Goal: Transaction & Acquisition: Purchase product/service

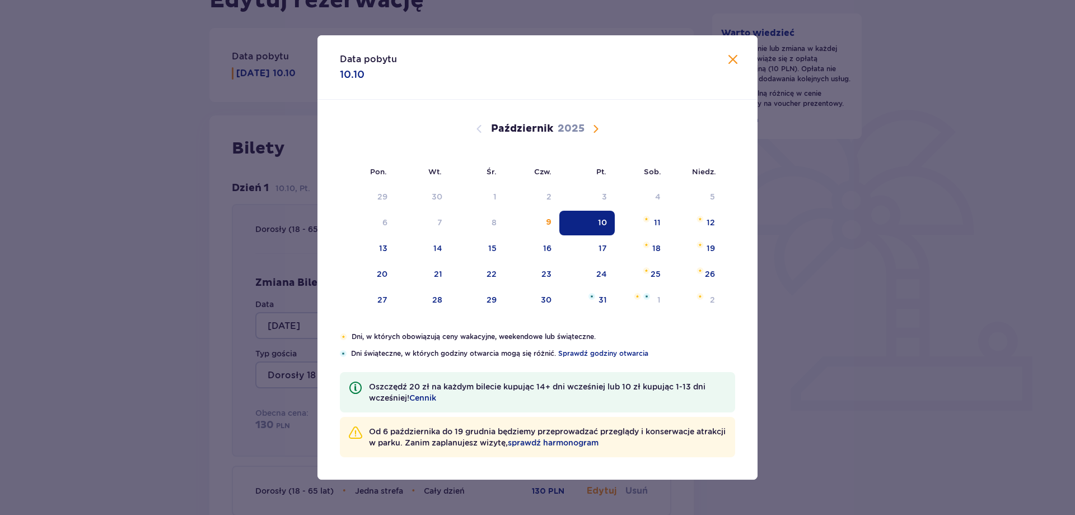
click at [731, 52] on div "Data pobytu 10.10" at bounding box center [537, 67] width 440 height 64
click at [730, 61] on span "Zamknij" at bounding box center [732, 59] width 13 height 13
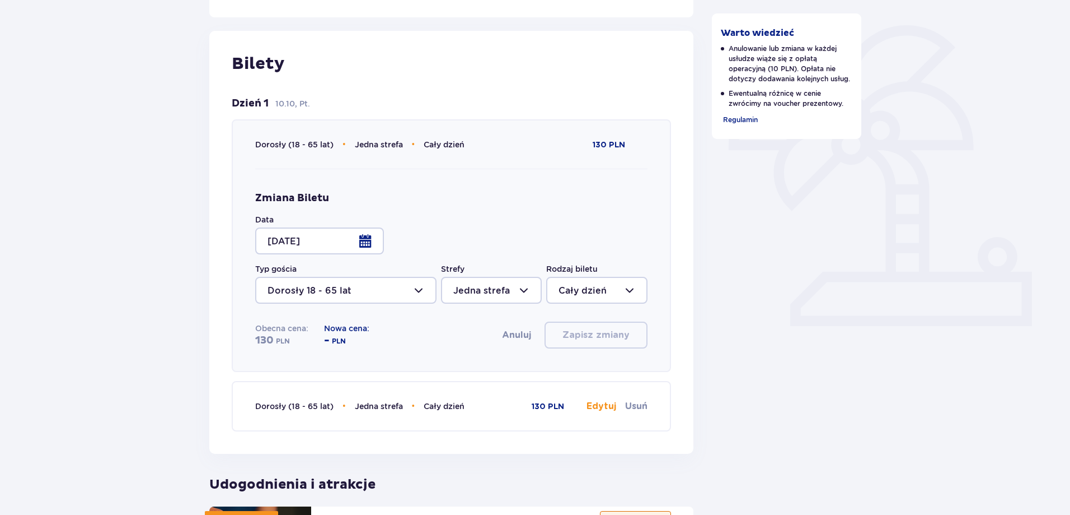
scroll to position [280, 0]
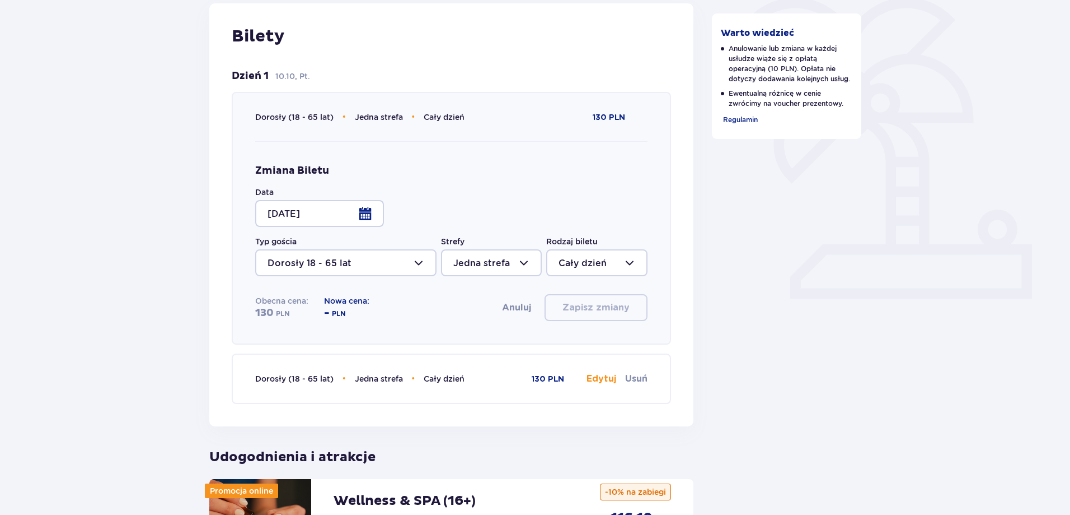
click at [328, 213] on div at bounding box center [319, 213] width 129 height 27
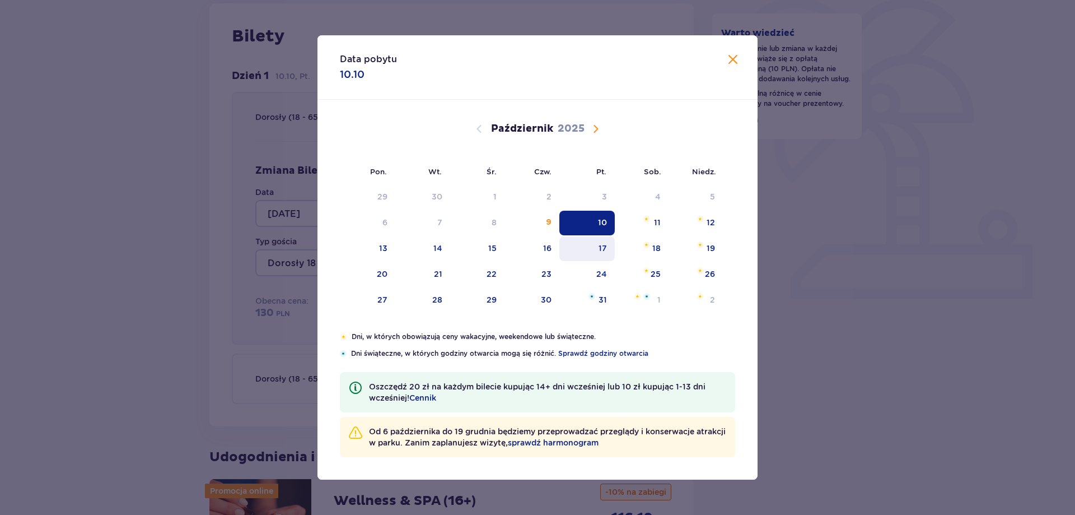
click at [600, 250] on div "17" at bounding box center [603, 247] width 8 height 11
type input "17.10.25"
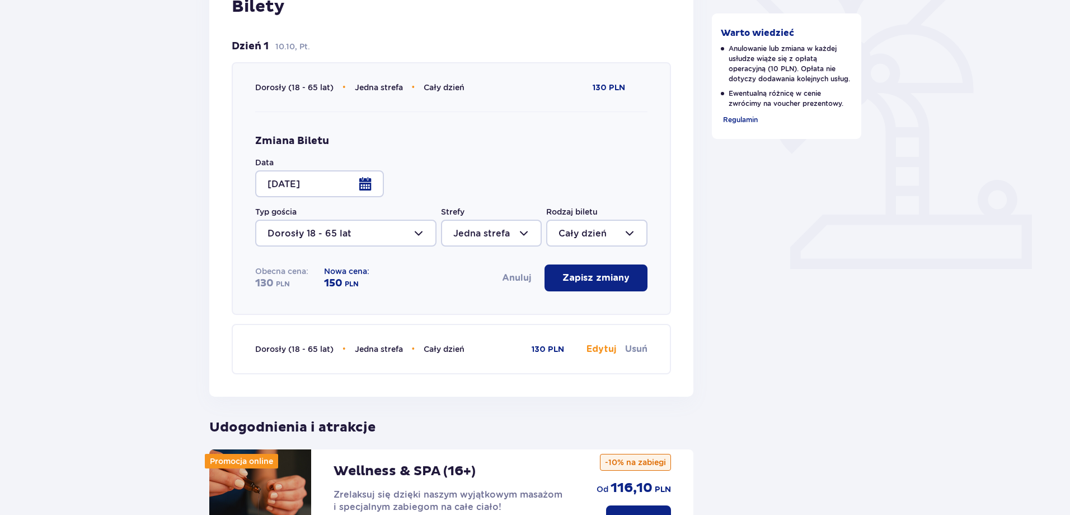
scroll to position [336, 0]
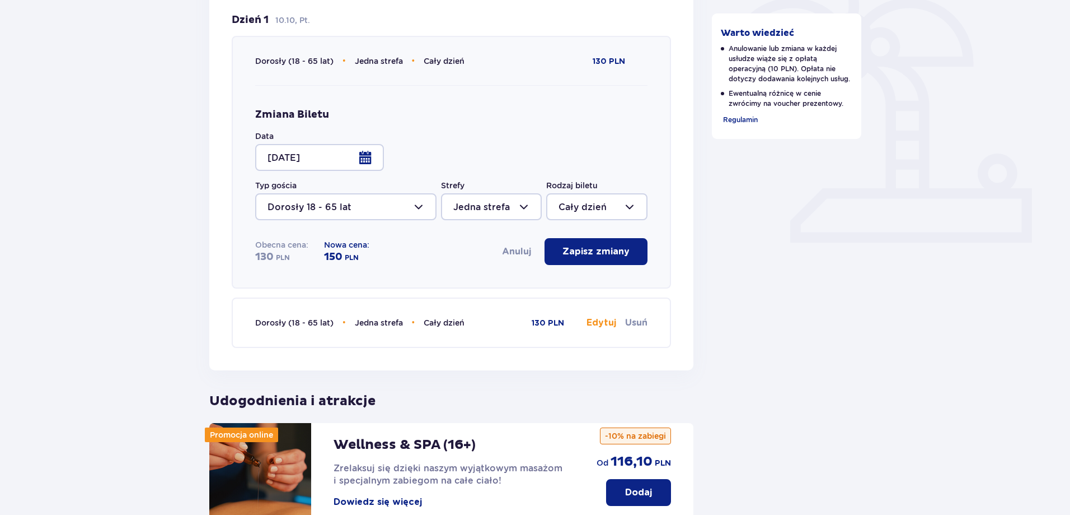
click at [602, 321] on button "Edytuj" at bounding box center [602, 322] width 30 height 12
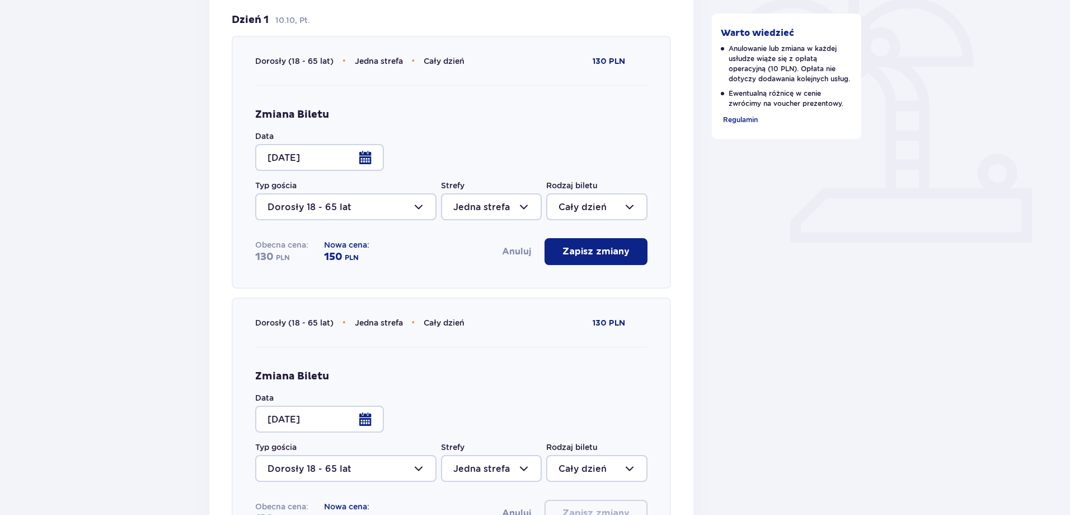
click at [319, 417] on div at bounding box center [319, 418] width 129 height 27
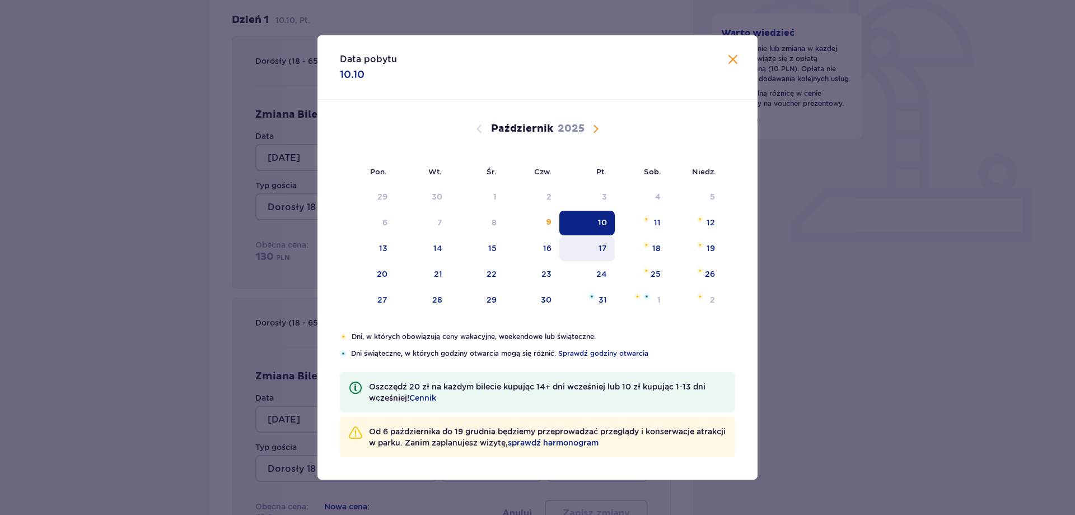
click at [600, 253] on div "17" at bounding box center [603, 247] width 8 height 11
type input "17.10.25"
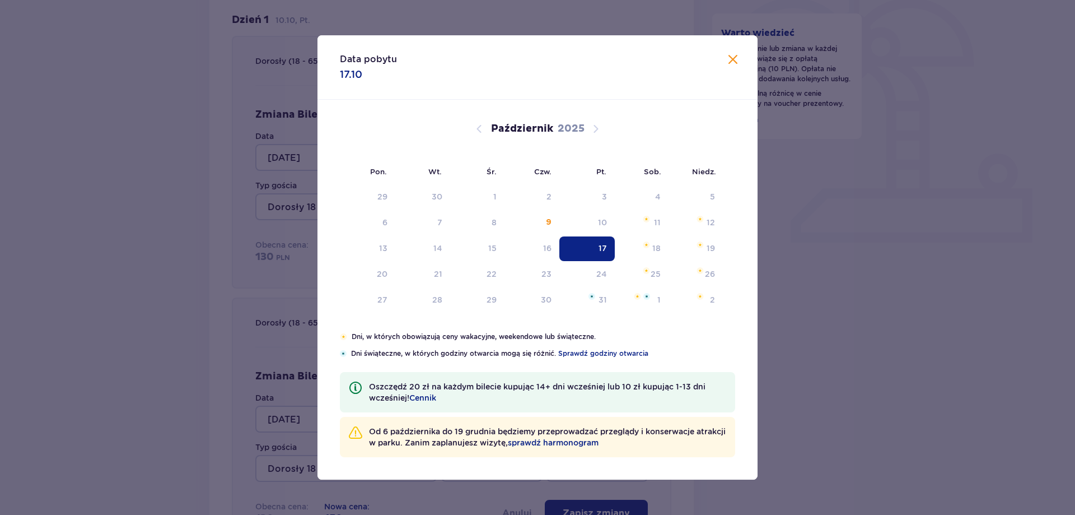
click at [119, 328] on div "Wróć do szczegółów rezerwacji Edytuj rezerwację Data pobytu Piątek 10.10 Anuluj…" at bounding box center [535, 407] width 1070 height 1313
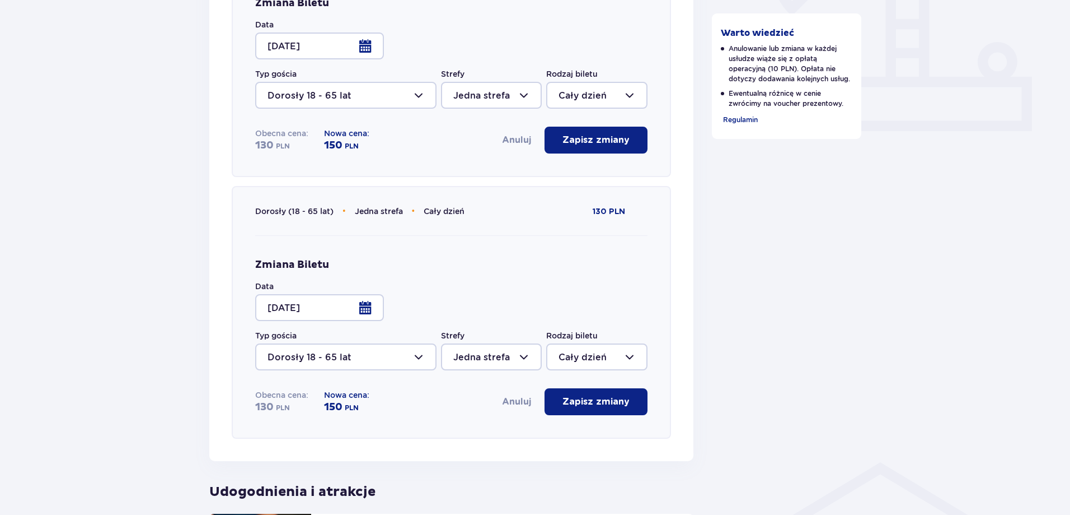
scroll to position [448, 0]
click at [485, 354] on div at bounding box center [491, 356] width 101 height 27
click at [488, 411] on p "Dwie strefy" at bounding box center [480, 414] width 53 height 12
type input "Dwie strefy"
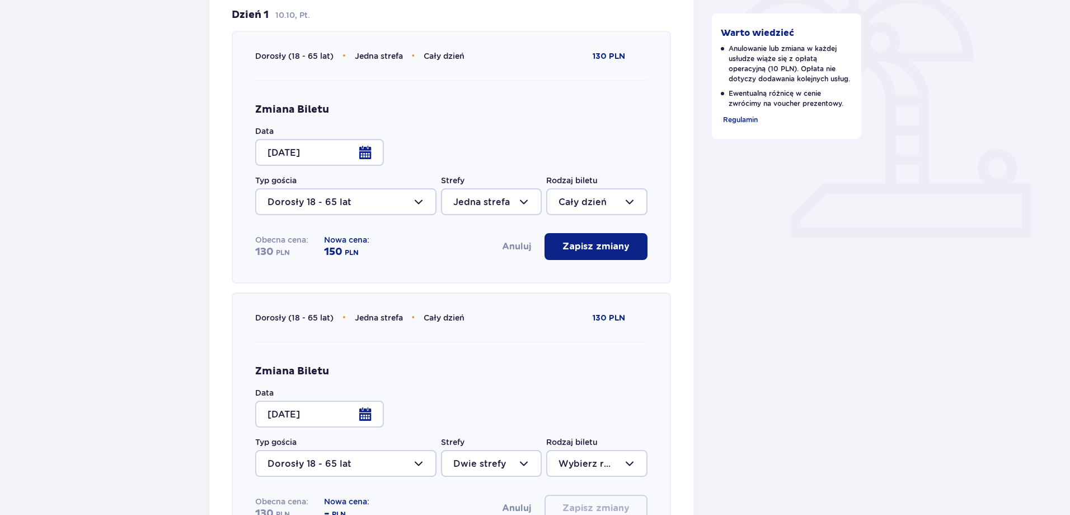
scroll to position [336, 0]
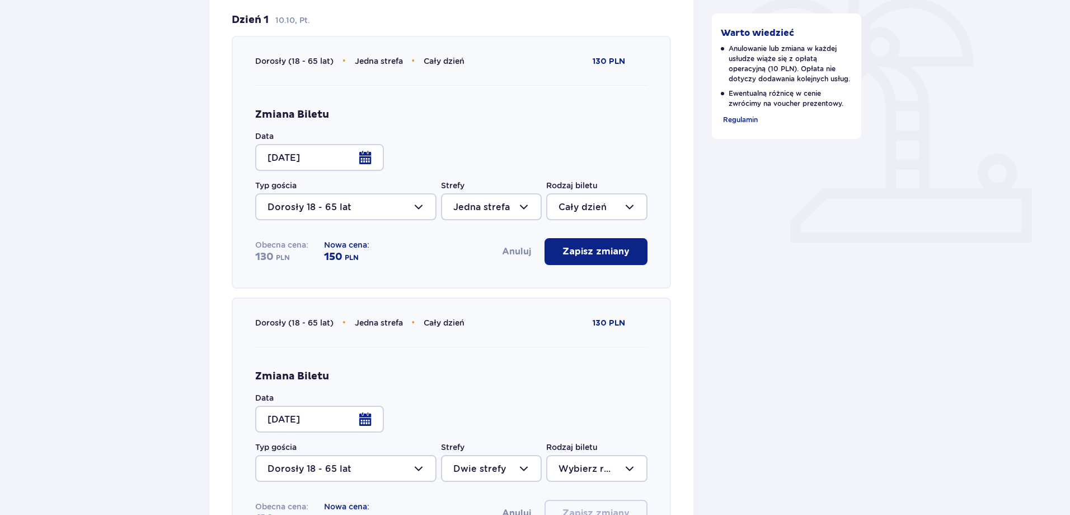
click at [493, 214] on div at bounding box center [491, 206] width 101 height 27
click at [484, 259] on p "Dwie strefy" at bounding box center [480, 264] width 53 height 12
type input "Dwie strefy"
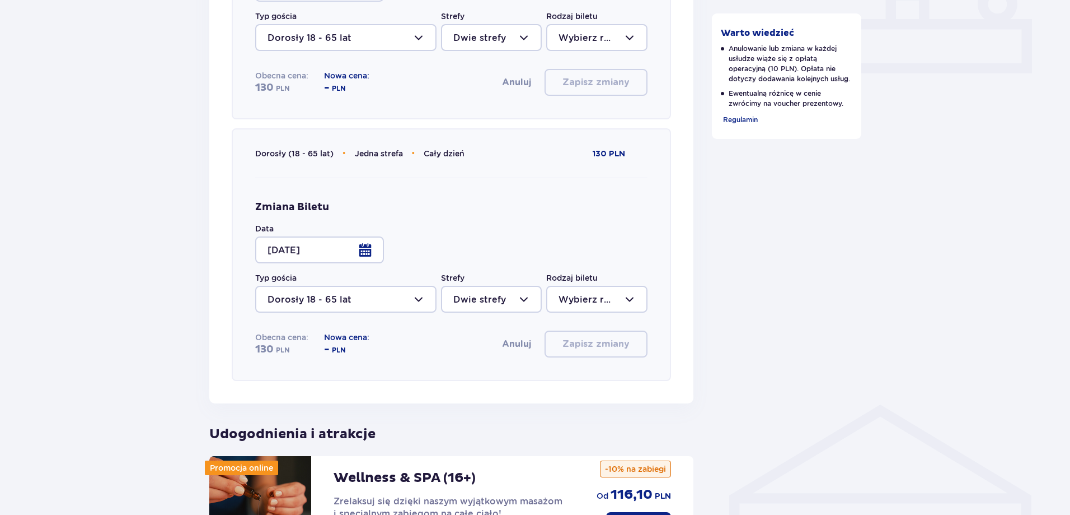
scroll to position [504, 0]
click at [482, 294] on div at bounding box center [491, 300] width 101 height 27
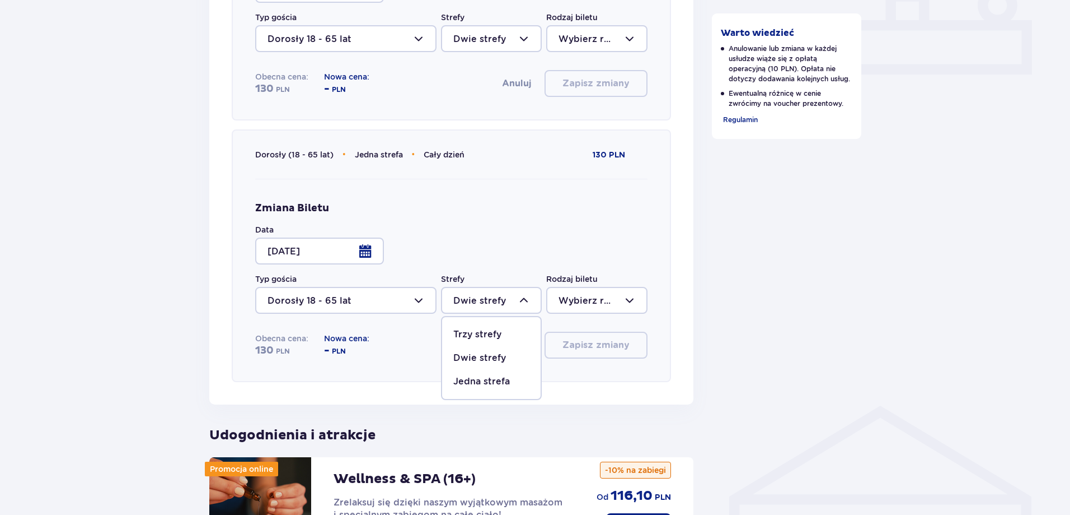
click at [479, 376] on p "Jedna strefa" at bounding box center [482, 381] width 57 height 12
type input "Jedna strefa"
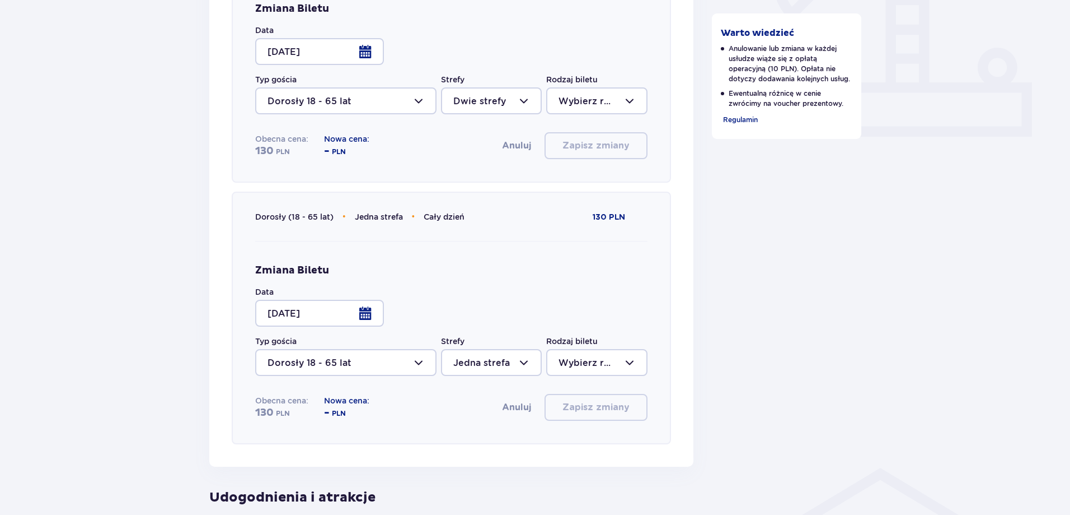
scroll to position [336, 0]
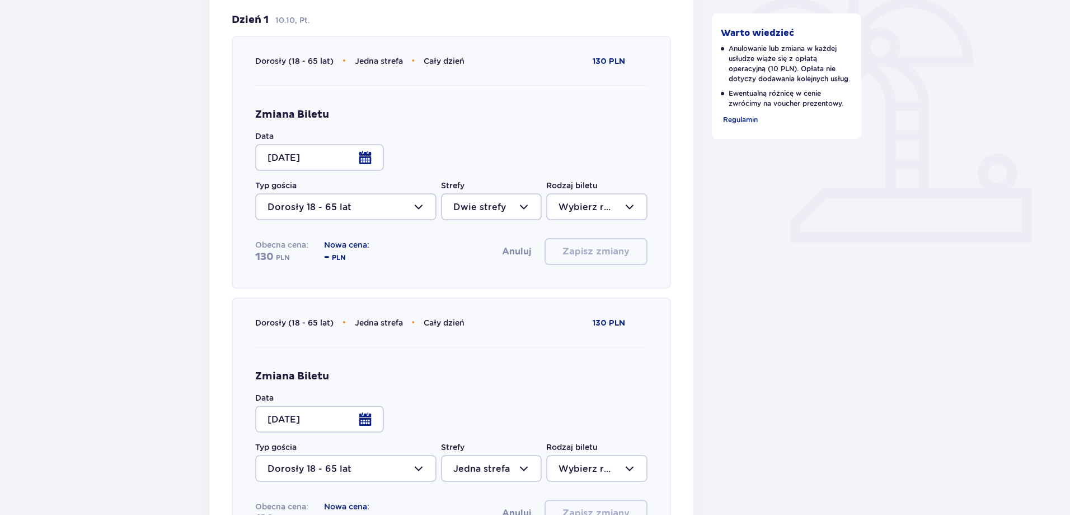
click at [473, 203] on div at bounding box center [491, 206] width 101 height 27
click at [471, 290] on p "Jedna strefa" at bounding box center [482, 288] width 57 height 12
type input "Jedna strefa"
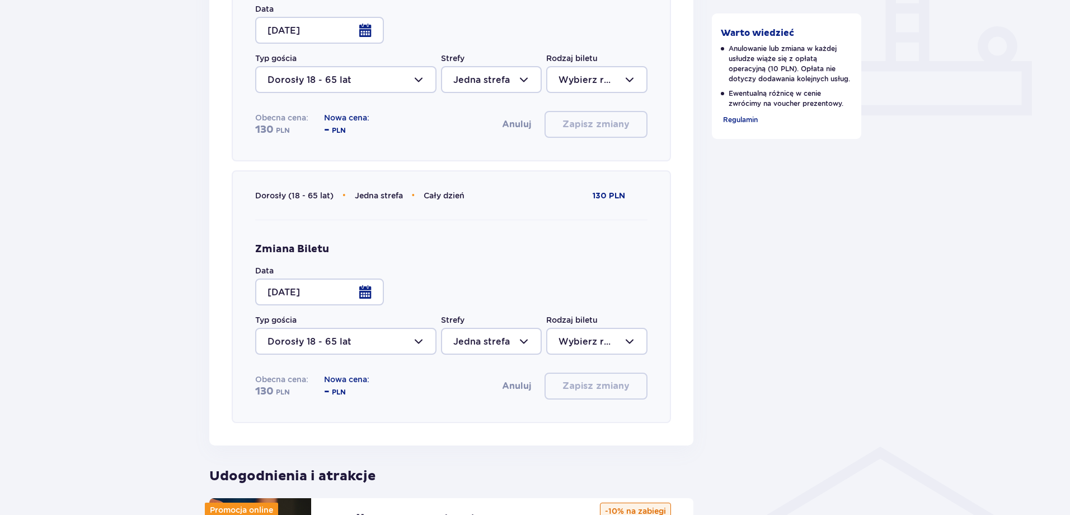
scroll to position [448, 0]
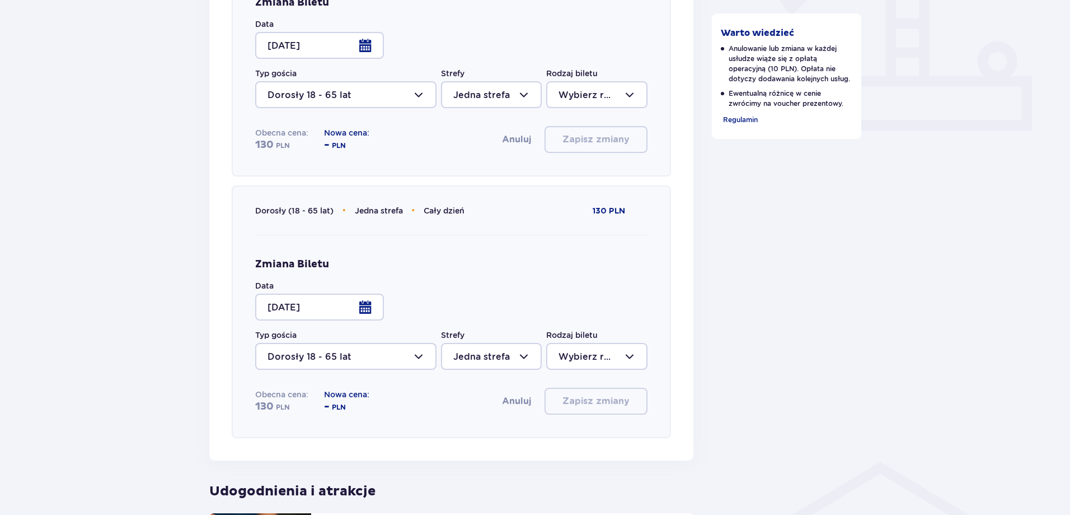
click at [571, 353] on div at bounding box center [596, 356] width 101 height 27
click at [585, 431] on p "Cały dzień" at bounding box center [583, 437] width 48 height 12
type input "Cały dzień"
click at [583, 99] on div at bounding box center [596, 94] width 101 height 27
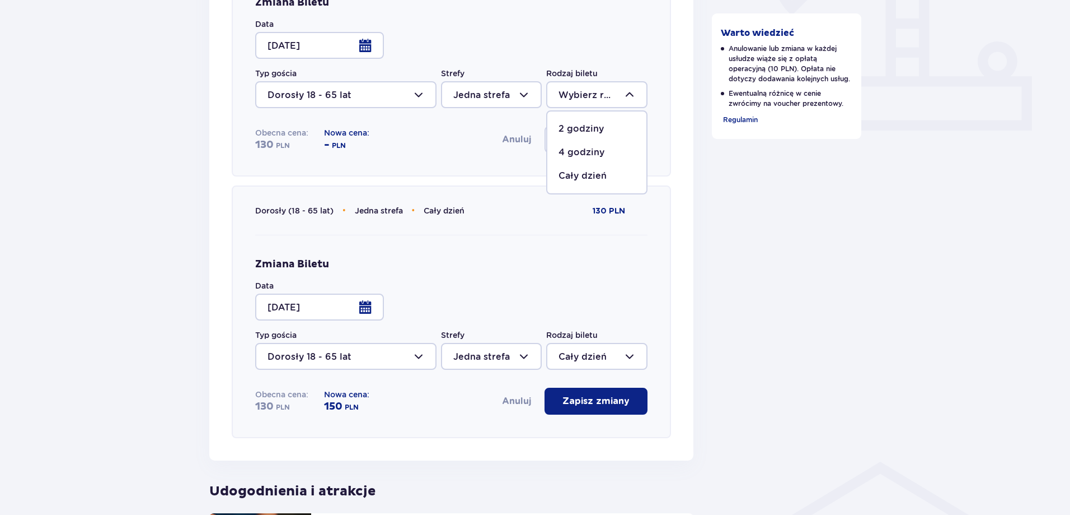
click at [592, 176] on p "Cały dzień" at bounding box center [583, 176] width 48 height 12
type input "Cały dzień"
click at [511, 97] on div at bounding box center [491, 94] width 101 height 27
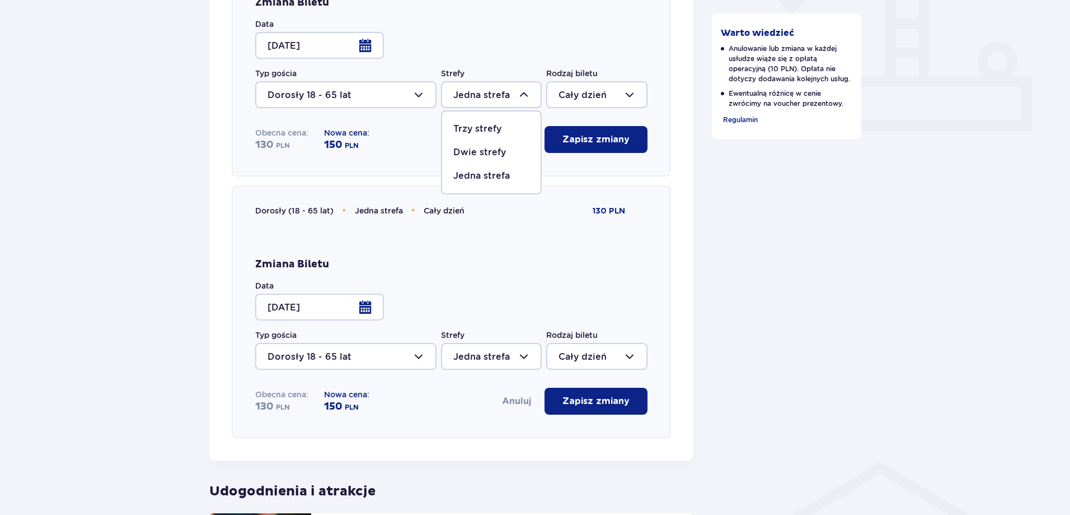
click at [503, 151] on p "Dwie strefy" at bounding box center [480, 152] width 53 height 12
type input "Dwie strefy"
click at [561, 95] on div at bounding box center [596, 94] width 101 height 27
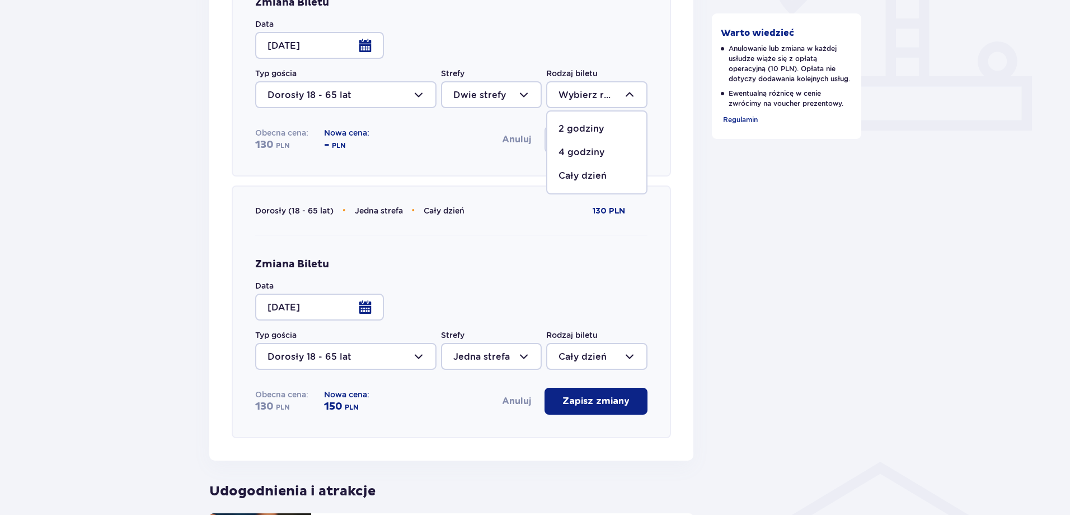
click at [564, 169] on span "Cały dzień" at bounding box center [597, 176] width 99 height 24
type input "Cały dzień"
click at [508, 90] on div at bounding box center [491, 94] width 101 height 27
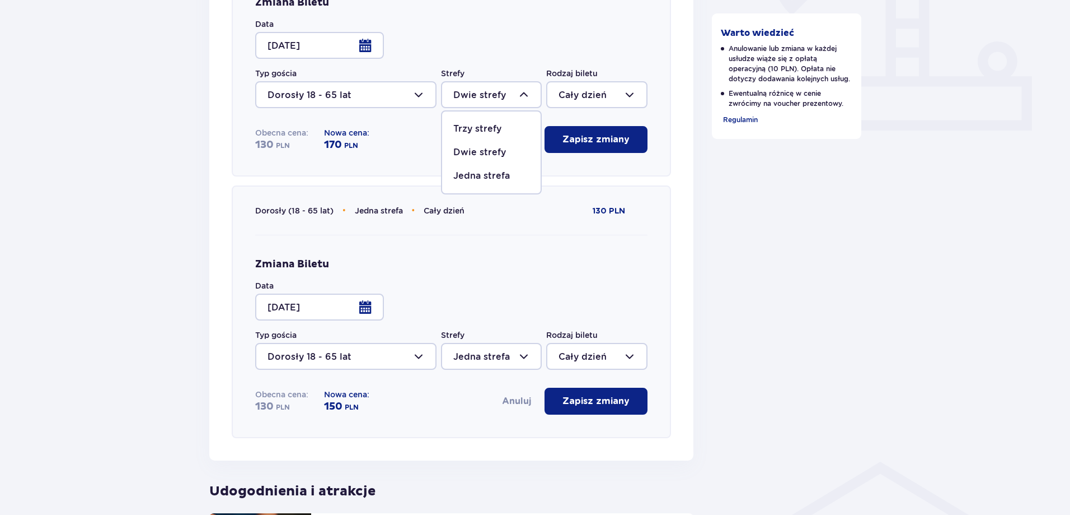
click at [488, 174] on p "Jedna strefa" at bounding box center [482, 176] width 57 height 12
type input "Jedna strefa"
click at [564, 95] on div at bounding box center [596, 94] width 101 height 27
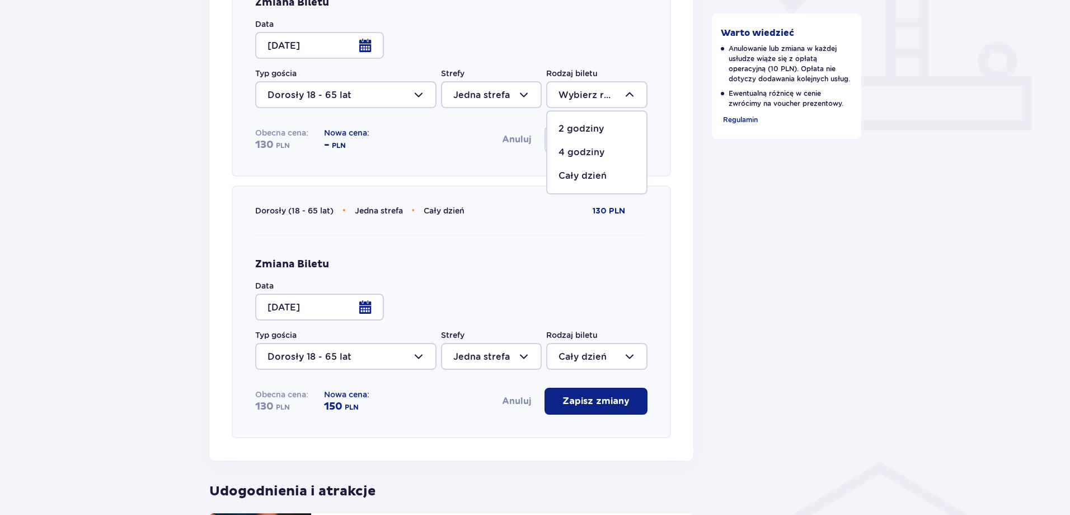
click at [572, 151] on p "4 godziny" at bounding box center [582, 152] width 46 height 12
type input "4 godziny"
click at [504, 85] on div at bounding box center [491, 94] width 101 height 27
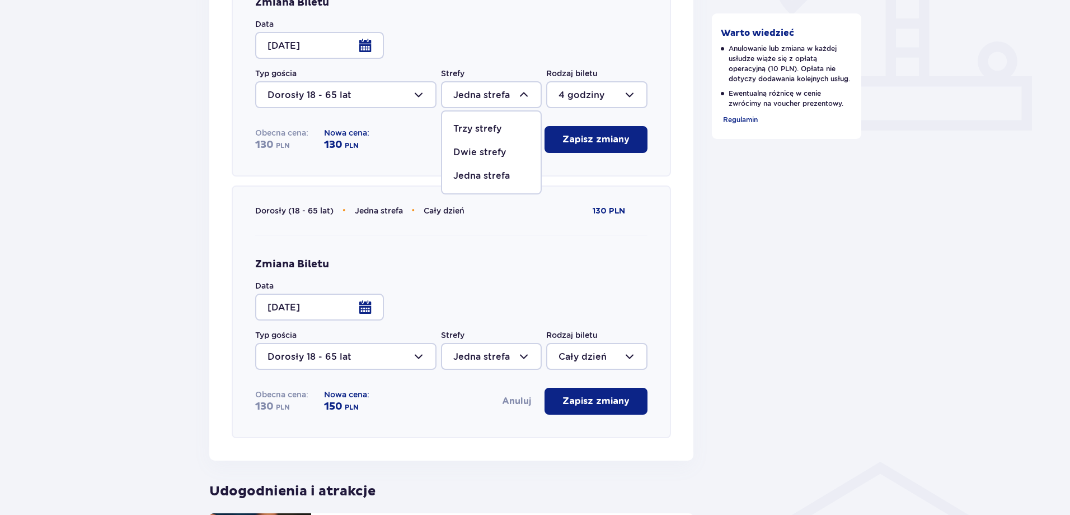
click at [499, 148] on p "Dwie strefy" at bounding box center [480, 152] width 53 height 12
type input "Dwie strefy"
click at [578, 93] on div at bounding box center [596, 94] width 101 height 27
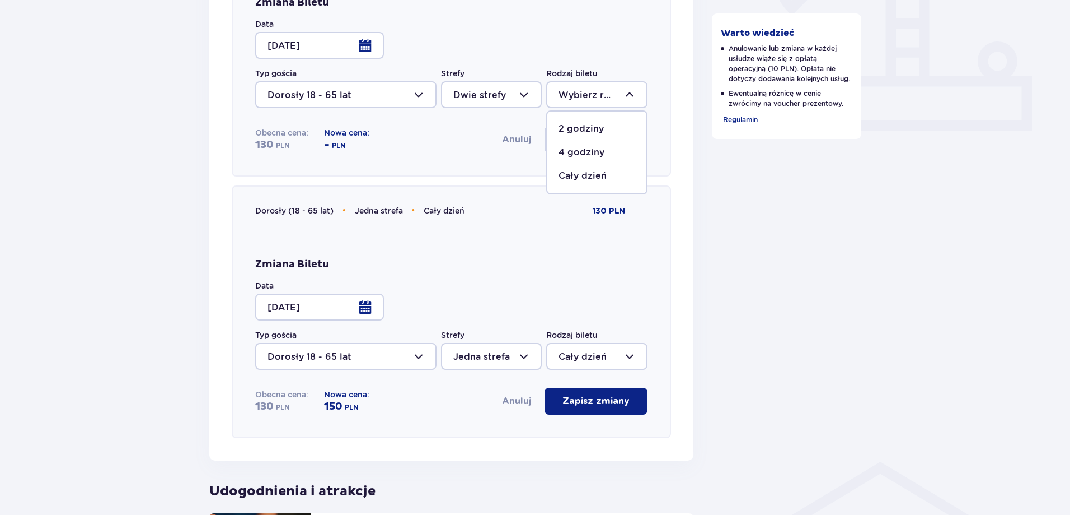
click at [581, 153] on p "4 godziny" at bounding box center [582, 152] width 46 height 12
type input "4 godziny"
click at [502, 359] on div at bounding box center [491, 356] width 101 height 27
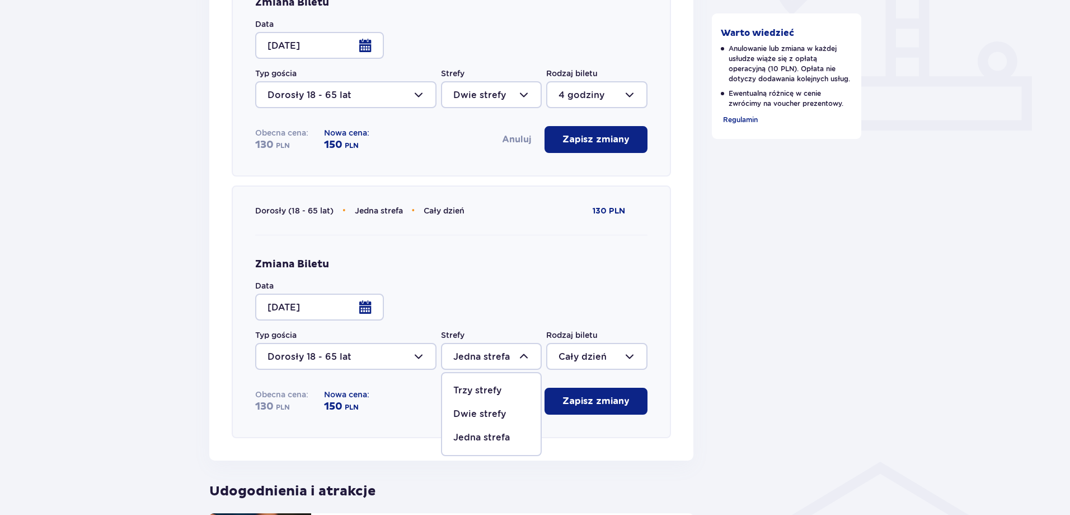
click at [495, 412] on p "Dwie strefy" at bounding box center [480, 414] width 53 height 12
type input "Dwie strefy"
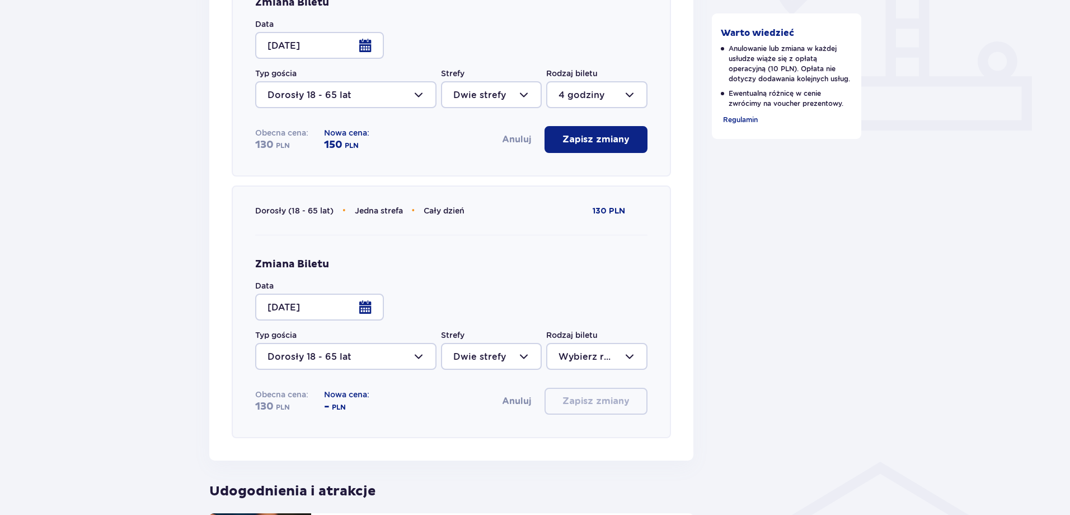
click at [582, 354] on div at bounding box center [596, 356] width 101 height 27
click at [581, 412] on p "4 godziny" at bounding box center [582, 414] width 46 height 12
type input "4 godziny"
click at [590, 97] on div at bounding box center [596, 94] width 101 height 27
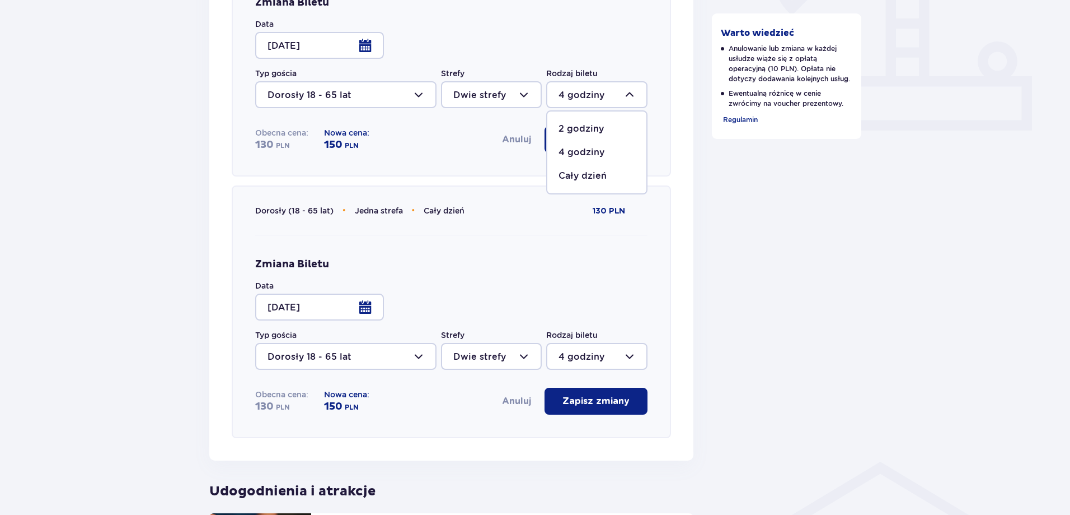
click at [597, 174] on p "Cały dzień" at bounding box center [583, 176] width 48 height 12
type input "Cały dzień"
click at [490, 86] on div at bounding box center [491, 94] width 101 height 27
click at [479, 173] on p "Jedna strefa" at bounding box center [482, 176] width 57 height 12
type input "Jedna strefa"
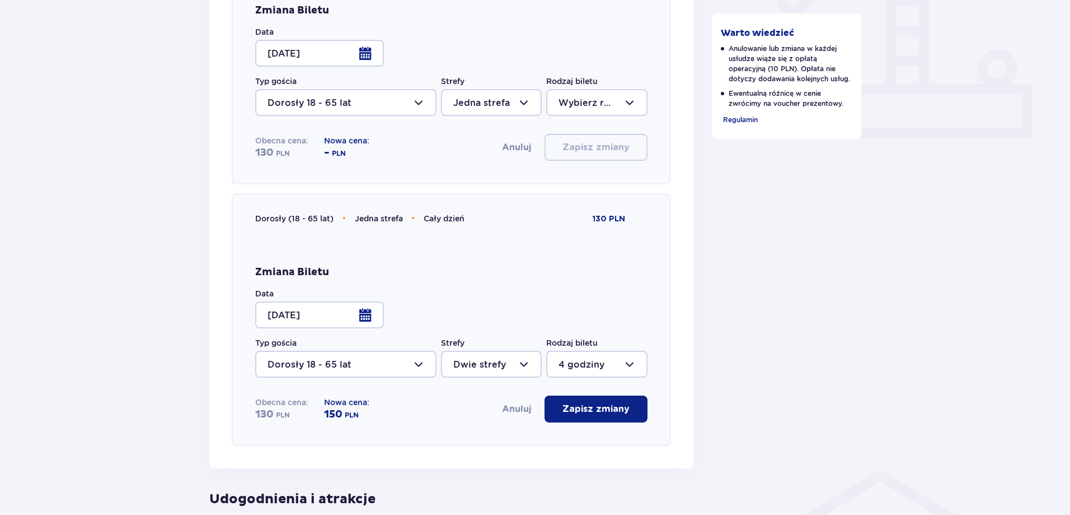
scroll to position [441, 0]
click at [600, 102] on div at bounding box center [596, 101] width 101 height 27
click at [595, 185] on p "Cały dzień" at bounding box center [583, 183] width 48 height 12
type input "Cały dzień"
click at [489, 101] on div at bounding box center [491, 101] width 101 height 27
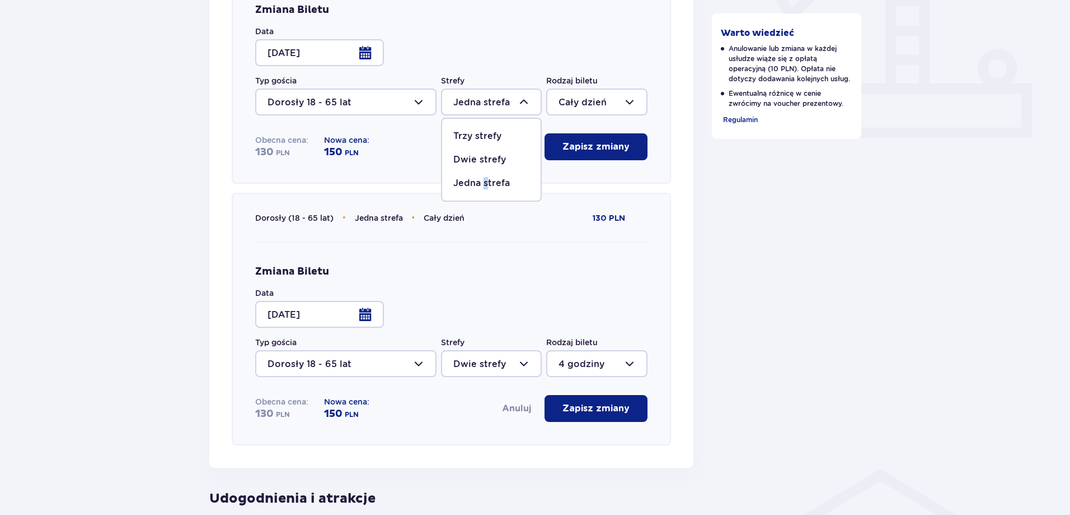
click at [486, 182] on p "Jedna strefa" at bounding box center [482, 183] width 57 height 12
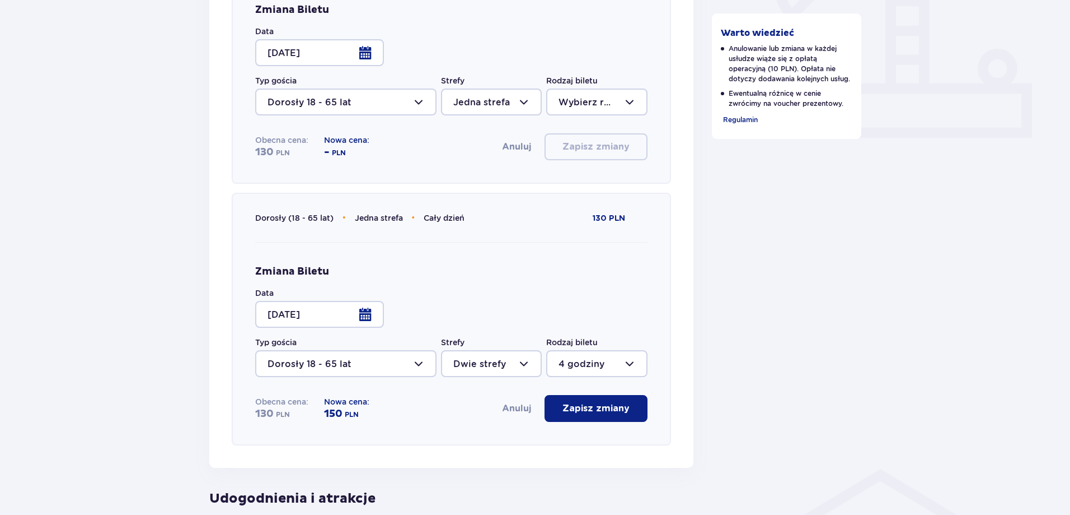
click at [521, 102] on div at bounding box center [491, 101] width 101 height 27
click at [493, 181] on p "Jedna strefa" at bounding box center [482, 183] width 57 height 12
click at [581, 104] on div at bounding box center [596, 101] width 101 height 27
click at [590, 185] on p "Cały dzień" at bounding box center [583, 183] width 48 height 12
type input "Cały dzień"
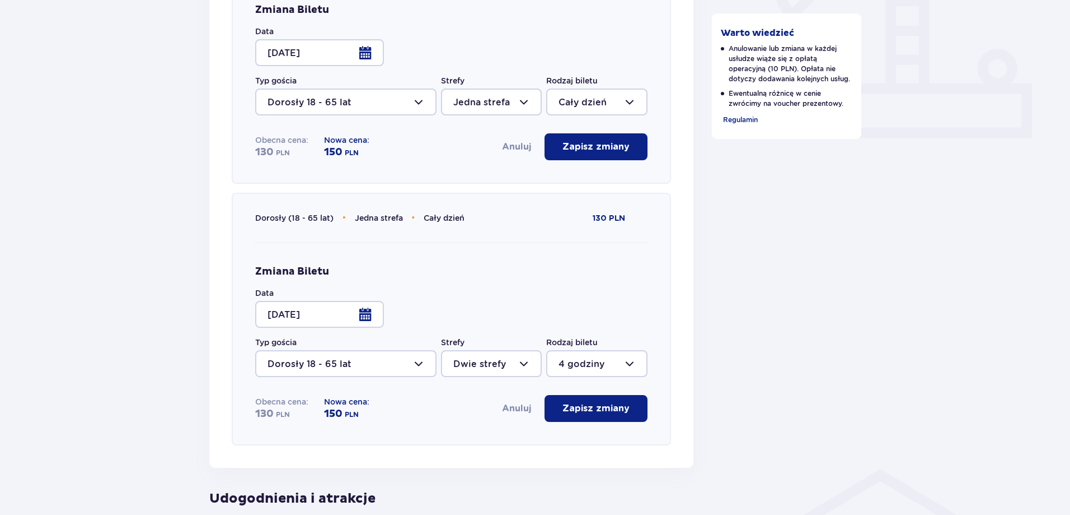
click at [522, 104] on div at bounding box center [491, 101] width 101 height 27
click at [489, 158] on p "Dwie strefy" at bounding box center [480, 159] width 53 height 12
type input "Dwie strefy"
click at [587, 100] on div at bounding box center [596, 101] width 101 height 27
click at [591, 183] on p "Cały dzień" at bounding box center [583, 183] width 48 height 12
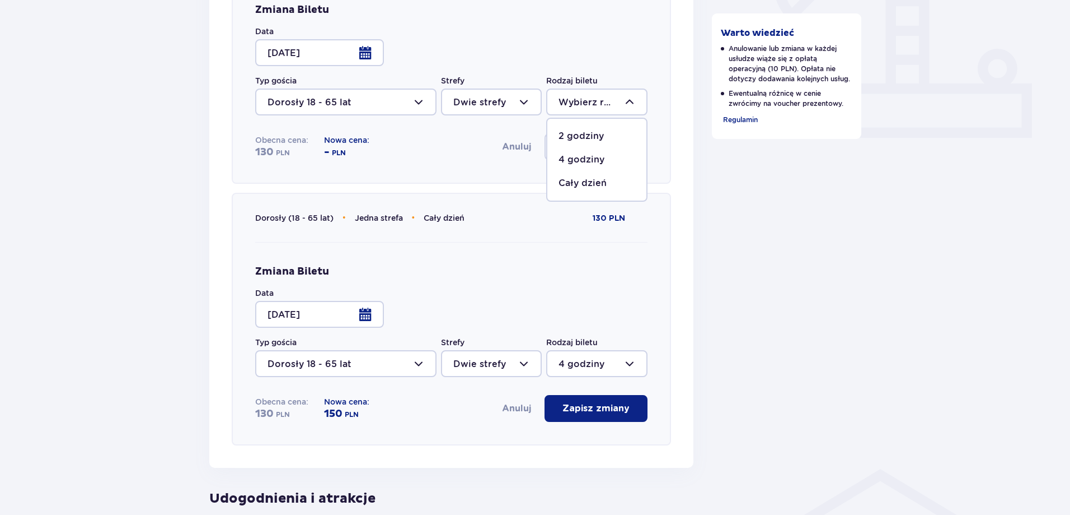
type input "Cały dzień"
click at [478, 363] on div at bounding box center [491, 363] width 101 height 27
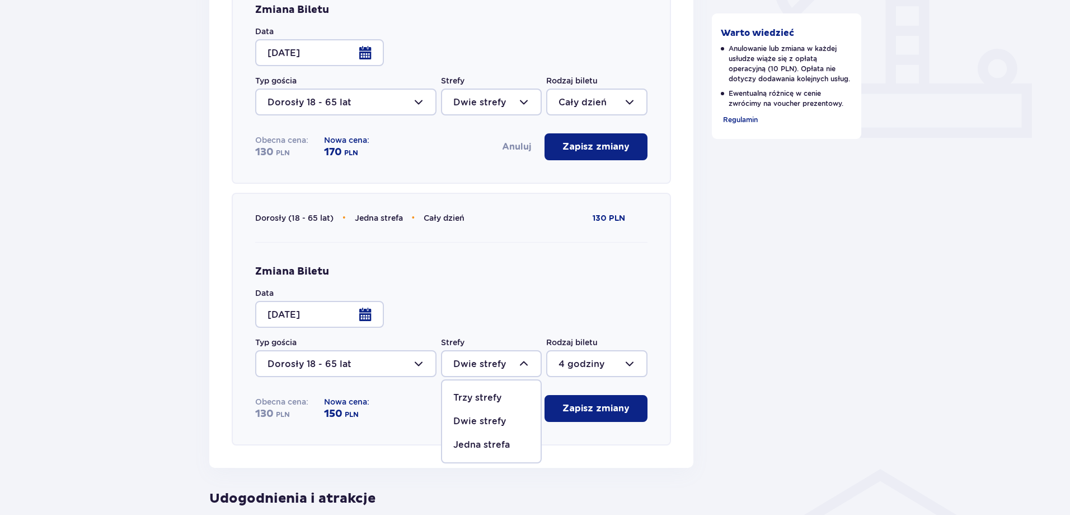
click at [484, 420] on p "Dwie strefy" at bounding box center [480, 421] width 53 height 12
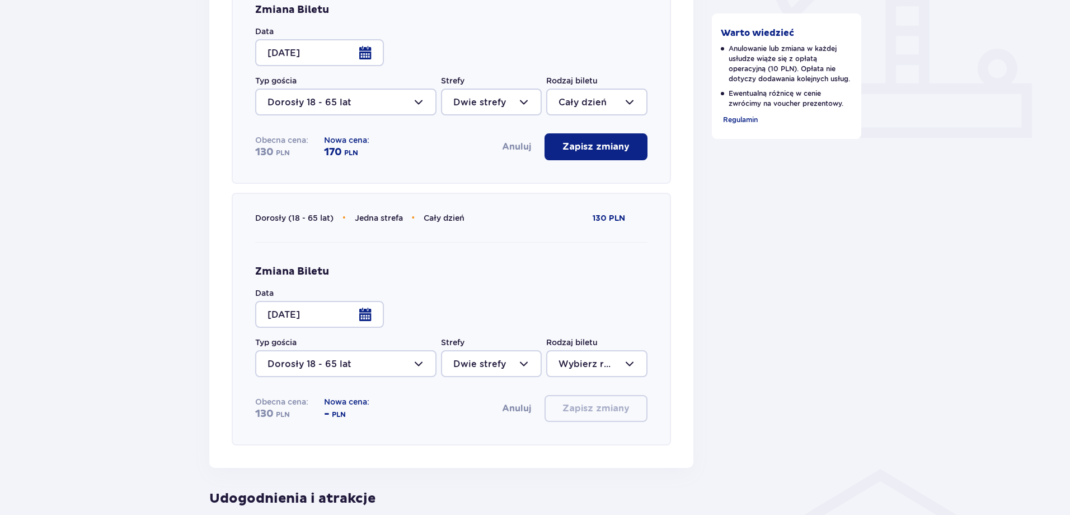
click at [563, 359] on div at bounding box center [596, 363] width 101 height 27
click at [569, 446] on p "Cały dzień" at bounding box center [583, 444] width 48 height 12
type input "Cały dzień"
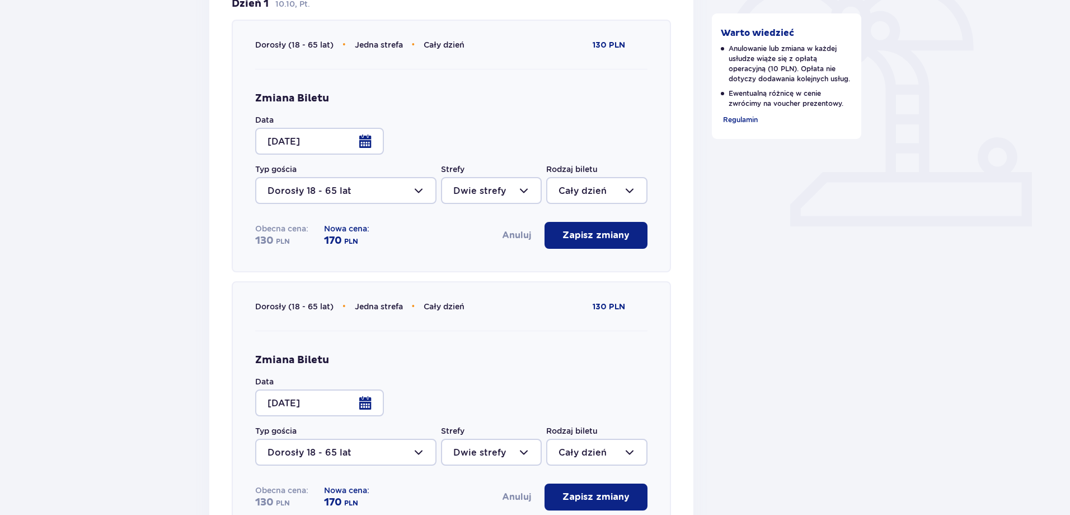
scroll to position [336, 0]
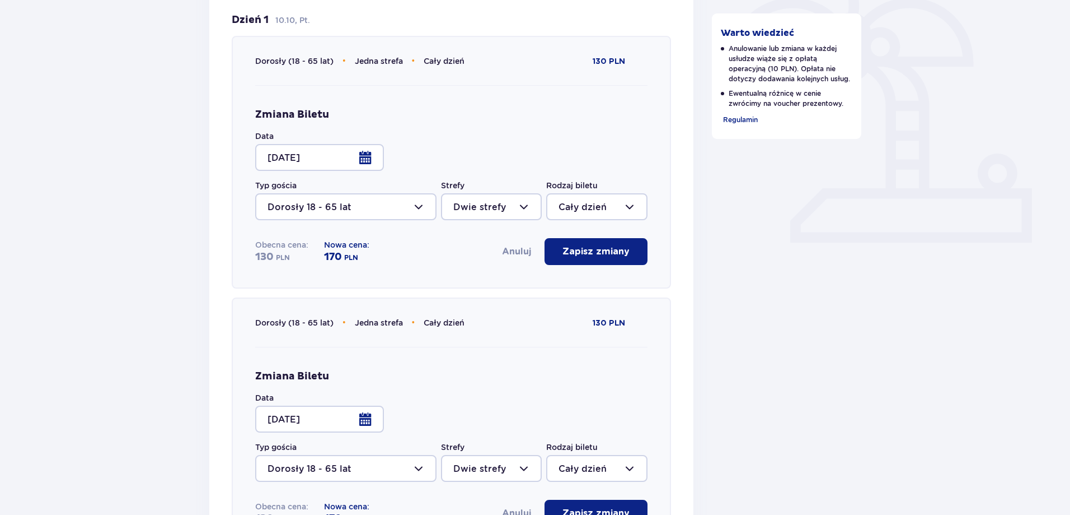
click at [582, 202] on div at bounding box center [596, 206] width 101 height 27
click at [520, 212] on div at bounding box center [491, 206] width 101 height 27
click at [492, 284] on p "Jedna strefa" at bounding box center [482, 288] width 57 height 12
type input "Jedna strefa"
click at [581, 203] on div at bounding box center [596, 206] width 101 height 27
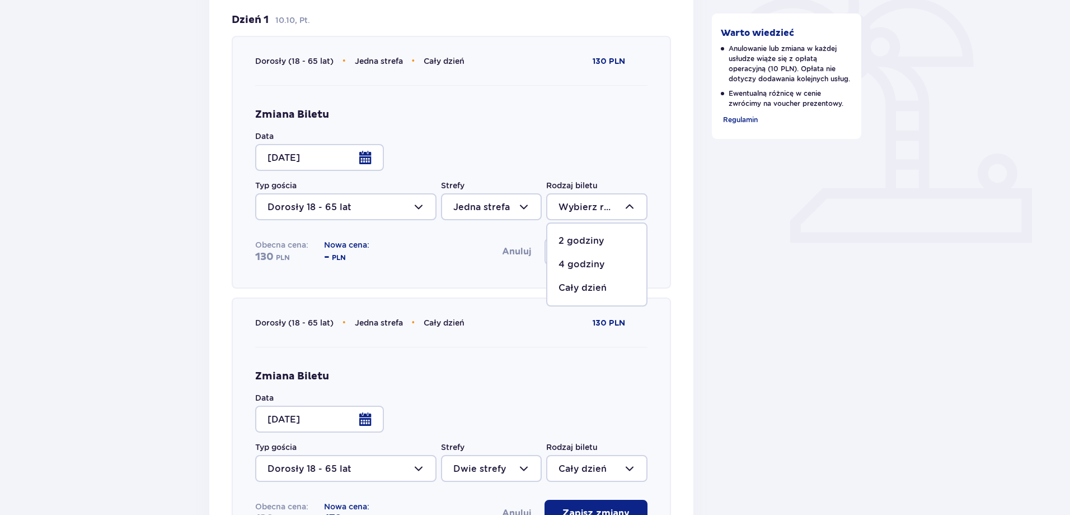
click at [581, 285] on p "Cały dzień" at bounding box center [583, 288] width 48 height 12
click at [593, 210] on div at bounding box center [596, 206] width 101 height 27
click at [586, 265] on p "4 godziny" at bounding box center [582, 264] width 46 height 12
click at [595, 197] on div at bounding box center [596, 206] width 101 height 27
click at [513, 146] on div "Zmiana Biletu Data 17.10.25 Typ gościa Dorosły 18 - 65 lat Strefy Jedna strefa …" at bounding box center [451, 186] width 392 height 157
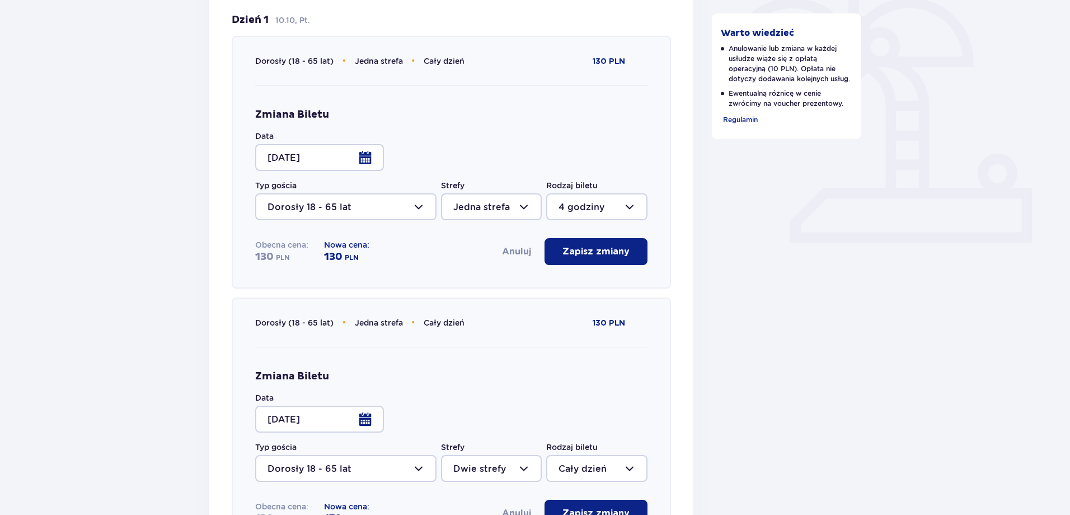
click at [580, 219] on div at bounding box center [596, 206] width 101 height 27
click at [576, 281] on span "Cały dzień" at bounding box center [597, 288] width 99 height 24
type input "Cały dzień"
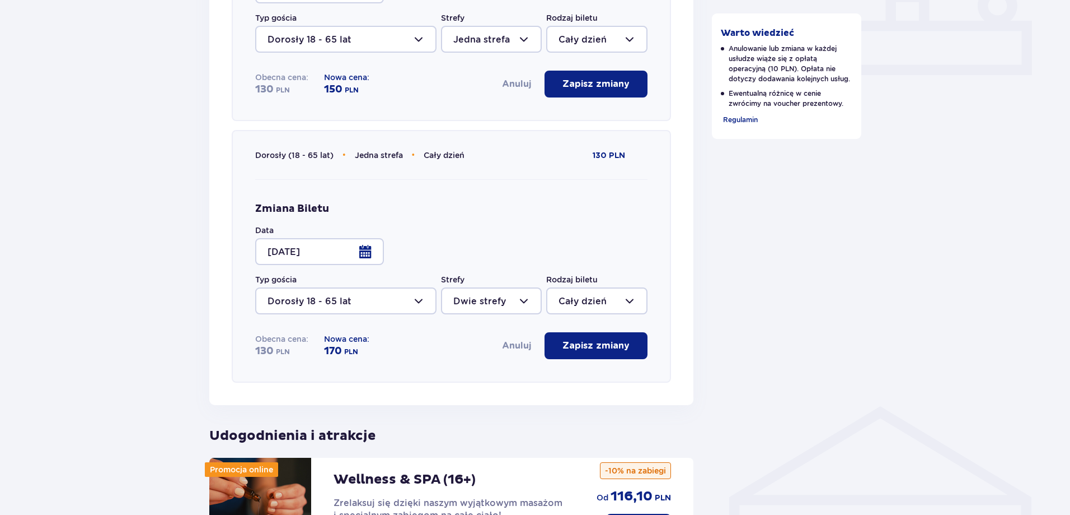
scroll to position [504, 0]
click at [595, 297] on div at bounding box center [596, 300] width 101 height 27
click at [582, 380] on p "Cały dzień" at bounding box center [583, 381] width 48 height 12
click at [490, 301] on div at bounding box center [491, 300] width 101 height 27
click at [473, 376] on p "Jedna strefa" at bounding box center [482, 381] width 57 height 12
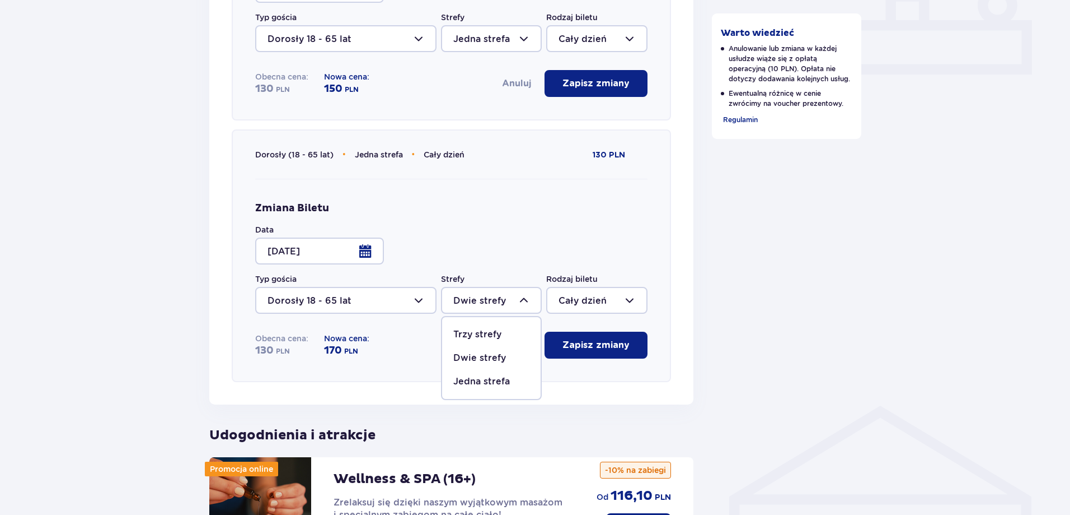
type input "Jedna strefa"
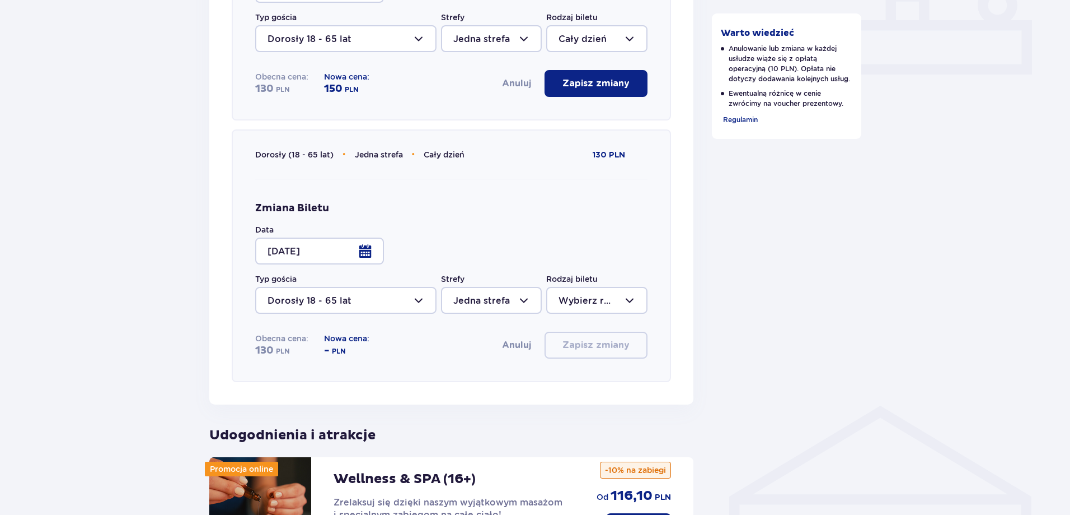
click at [571, 300] on div at bounding box center [596, 300] width 101 height 27
click at [568, 385] on p "Cały dzień" at bounding box center [583, 381] width 48 height 12
type input "Cały dzień"
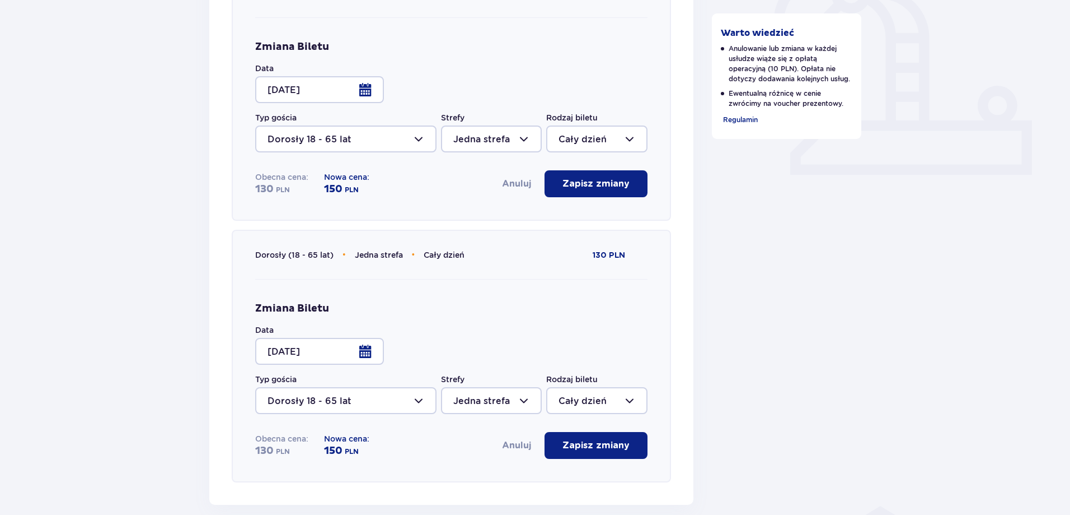
scroll to position [382, 0]
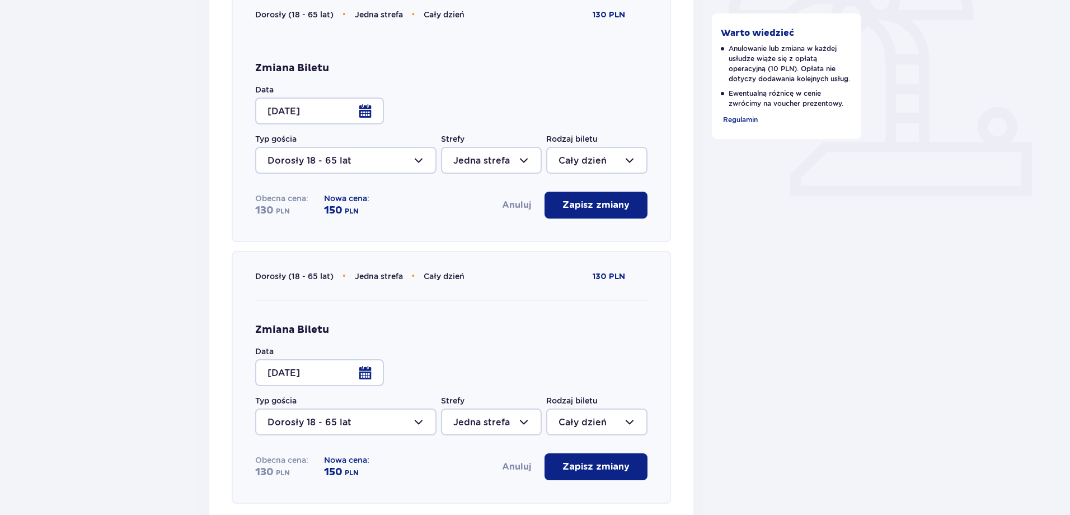
click at [609, 198] on button "Zapisz zmiany" at bounding box center [596, 204] width 103 height 27
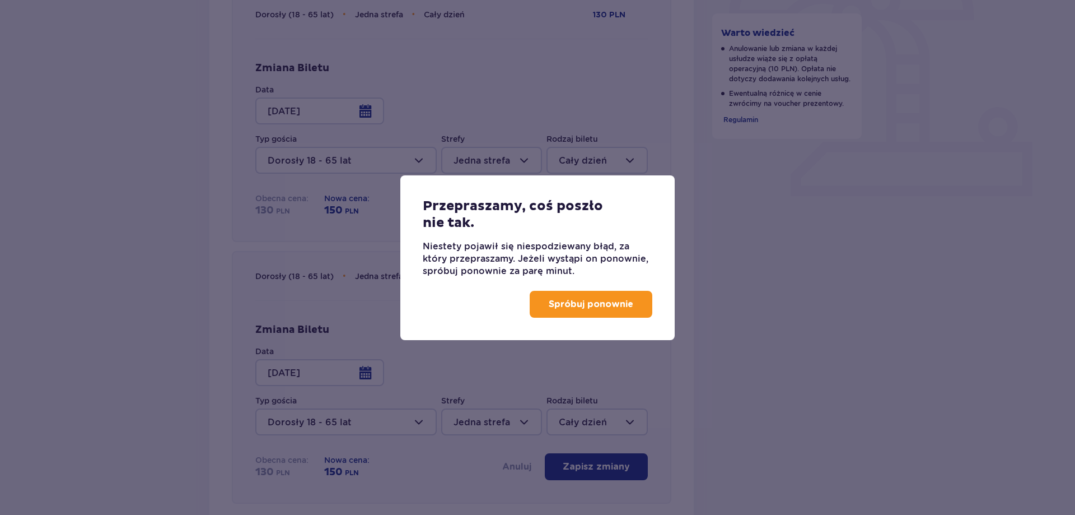
click at [592, 305] on p "Spróbuj ponownie" at bounding box center [591, 304] width 85 height 12
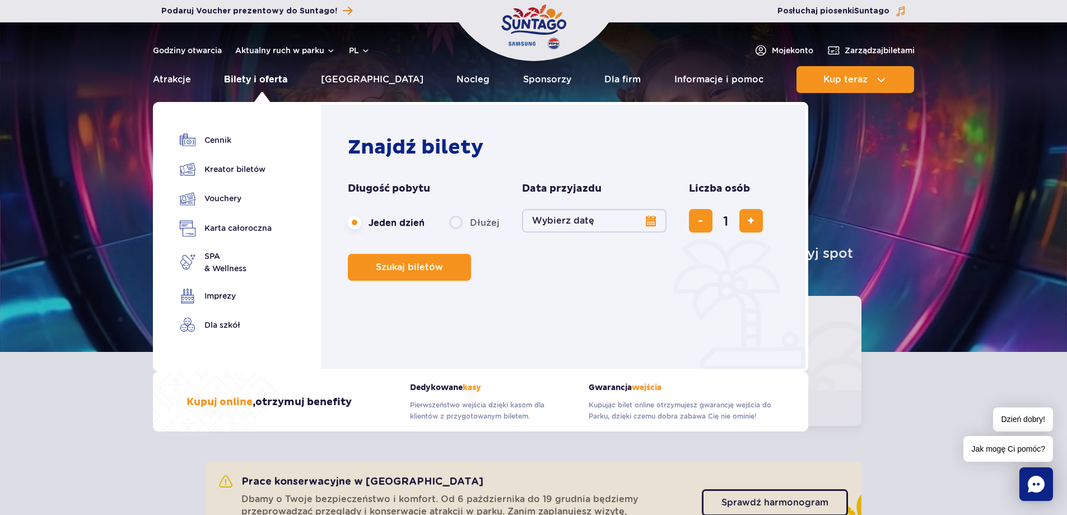
click at [254, 81] on link "Bilety i oferta" at bounding box center [255, 79] width 63 height 27
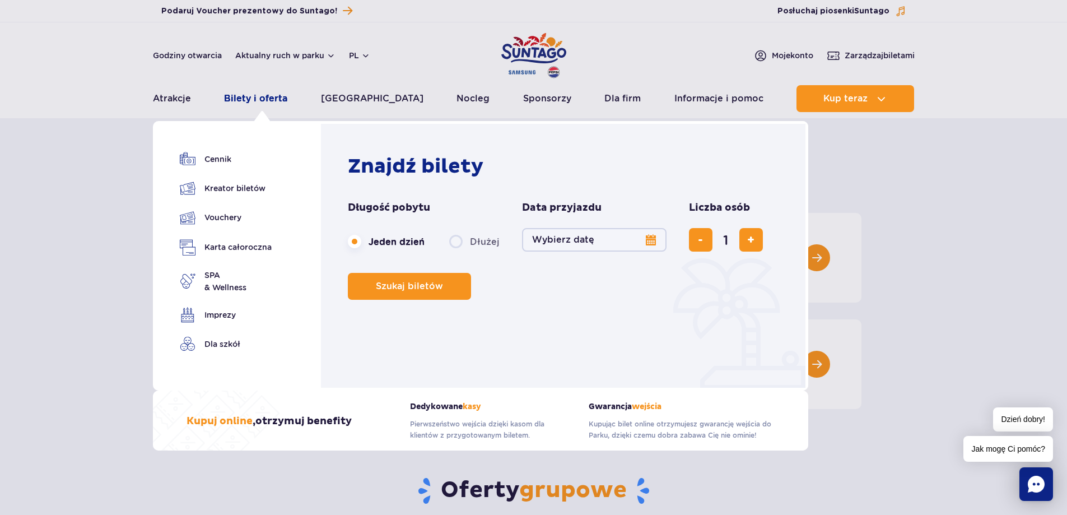
click at [274, 100] on link "Bilety i oferta" at bounding box center [255, 98] width 63 height 27
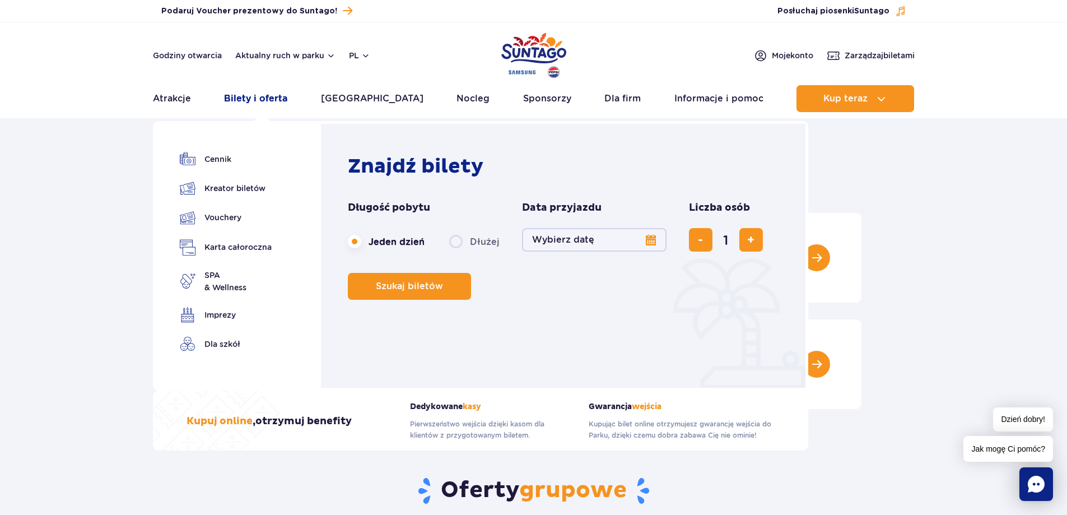
click at [269, 95] on link "Bilety i oferta" at bounding box center [255, 98] width 63 height 27
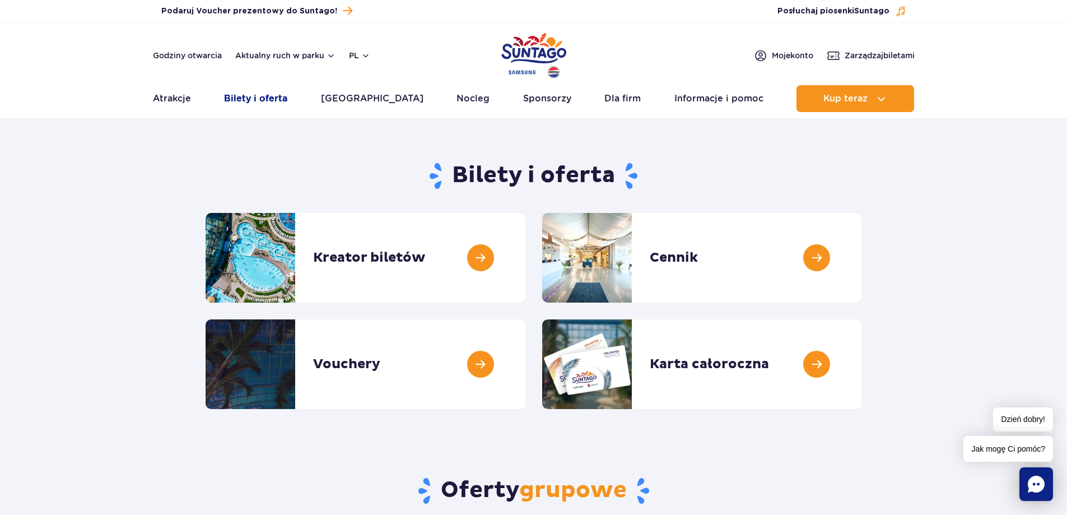
click at [254, 100] on link "Bilety i oferta" at bounding box center [255, 98] width 63 height 27
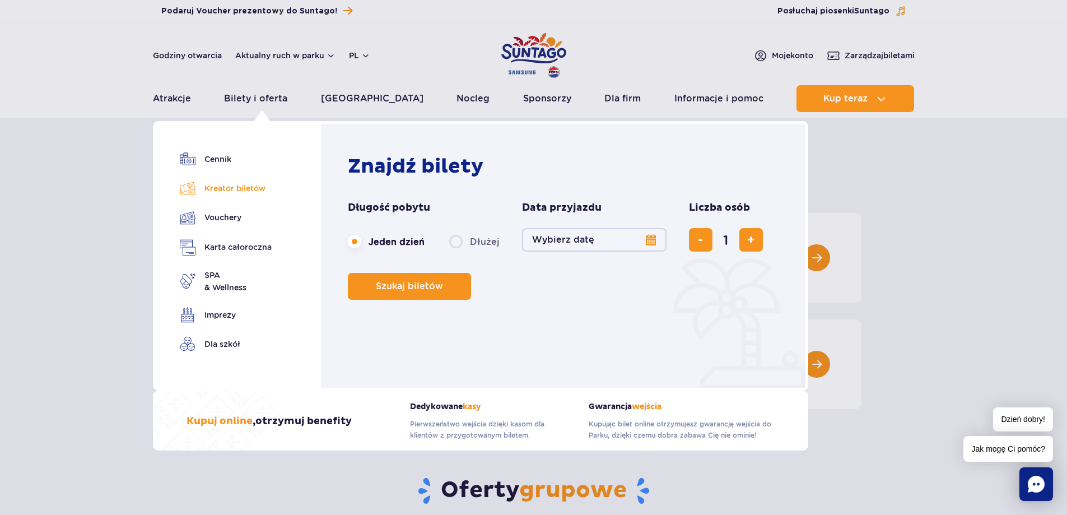
click at [243, 188] on link "Kreator biletów" at bounding box center [226, 188] width 92 height 16
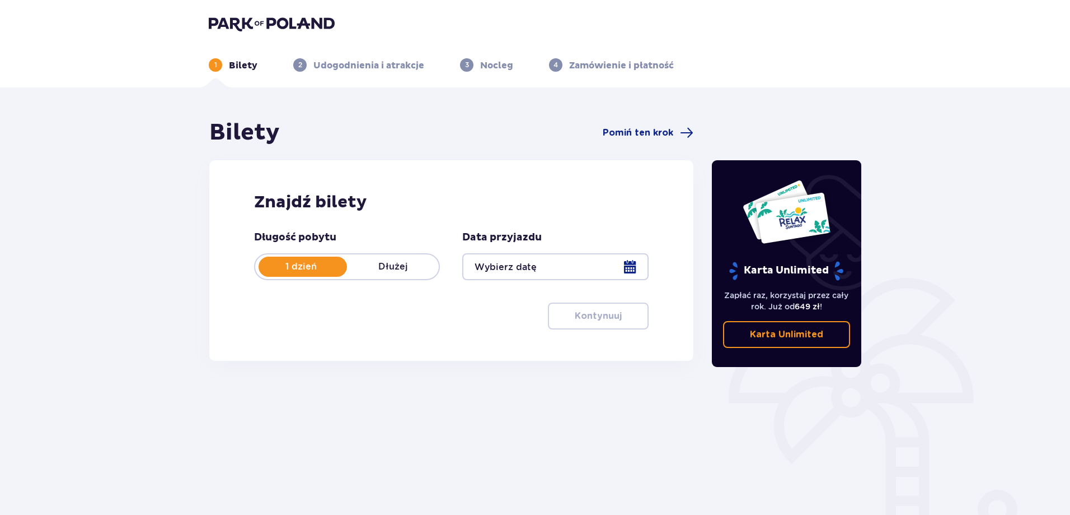
click at [296, 17] on img at bounding box center [272, 24] width 126 height 16
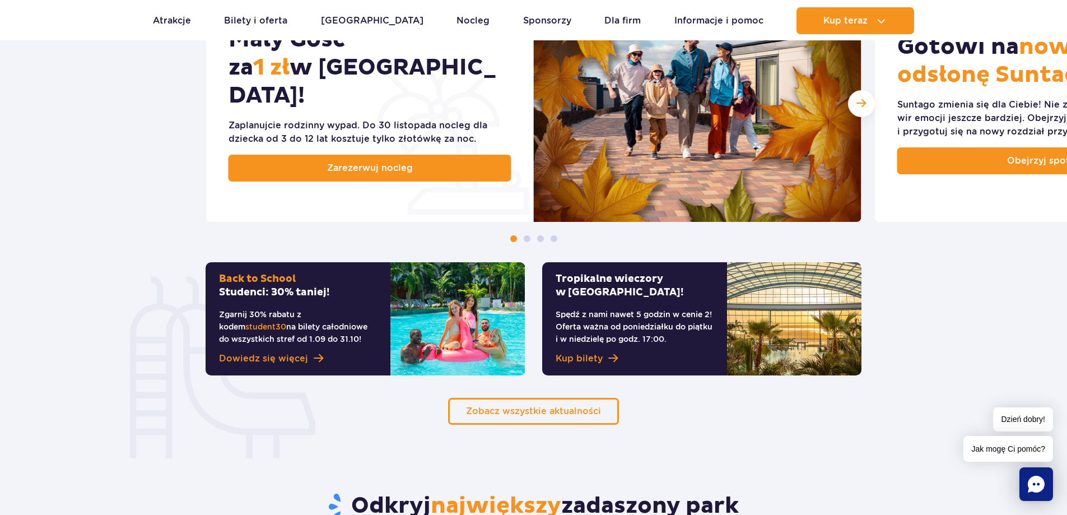
scroll to position [672, 0]
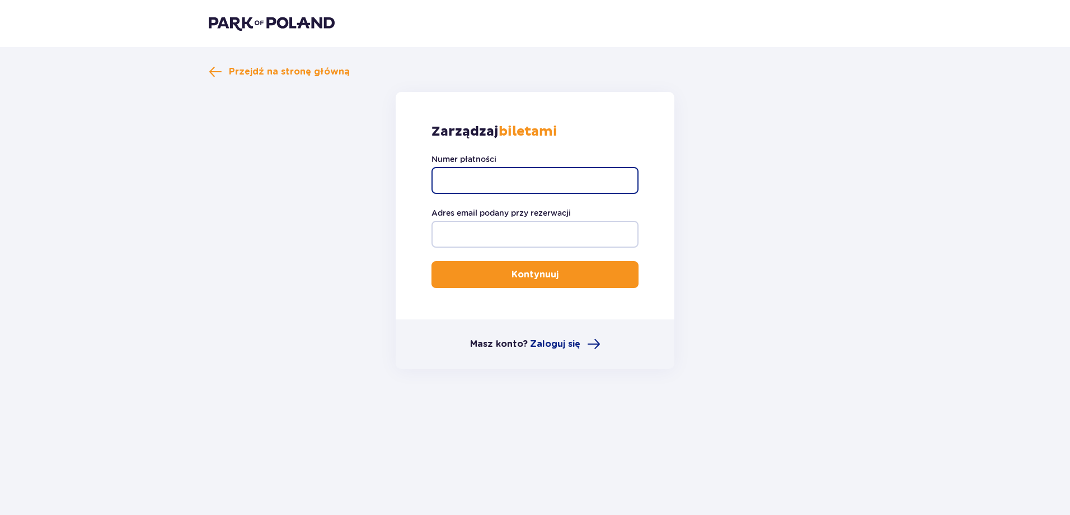
click at [514, 171] on input "Numer płatności" at bounding box center [535, 180] width 207 height 27
type input "TR-VRC-J6W3VBX"
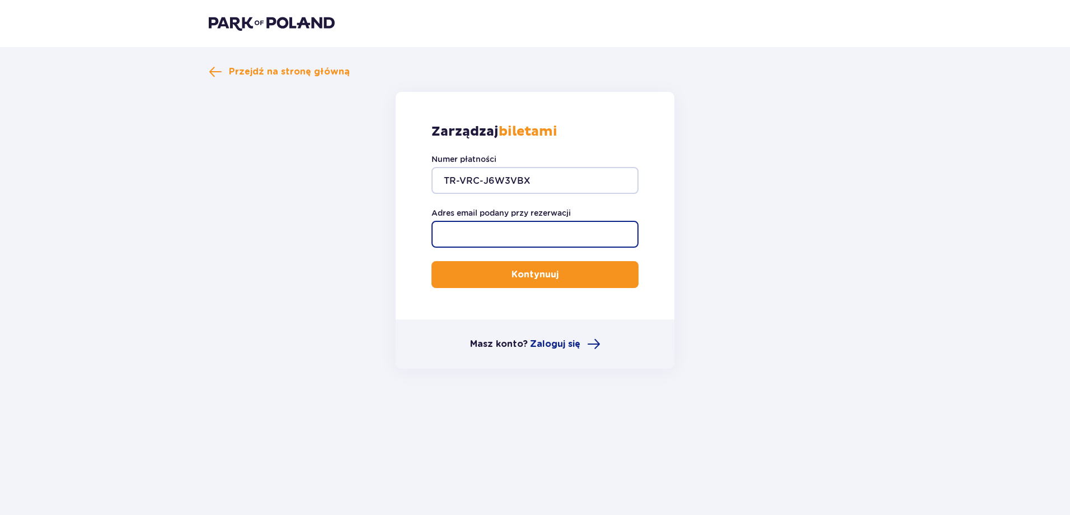
click at [515, 235] on input "Adres email podany przy rezerwacji" at bounding box center [535, 234] width 207 height 27
type input "anyoxxo@gmail.com"
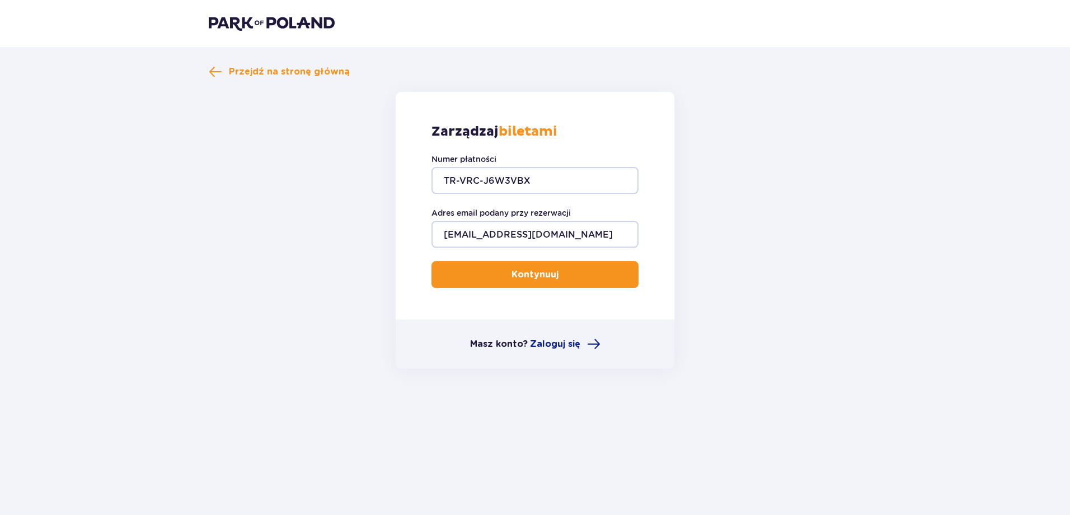
click at [512, 280] on p "Kontynuuj" at bounding box center [535, 274] width 47 height 12
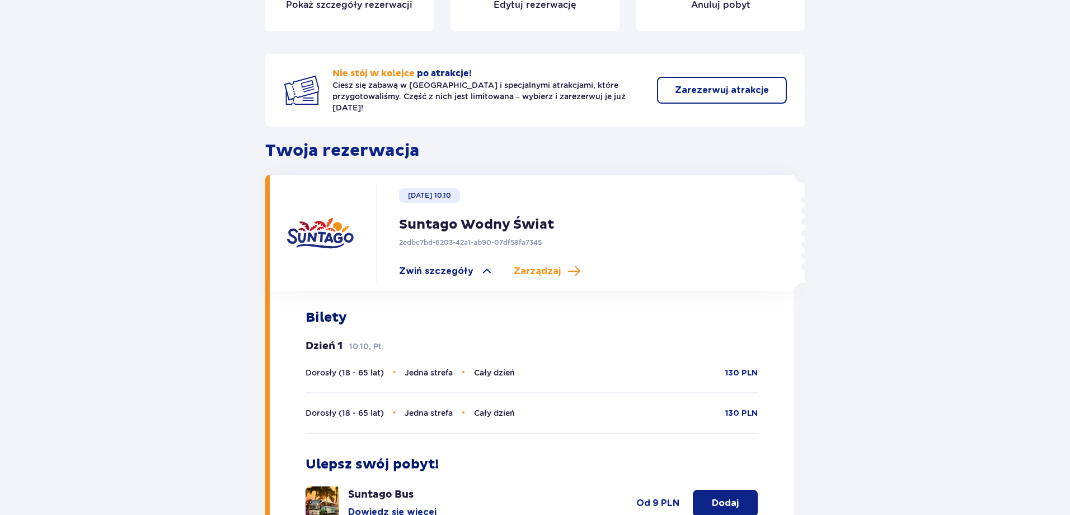
scroll to position [280, 0]
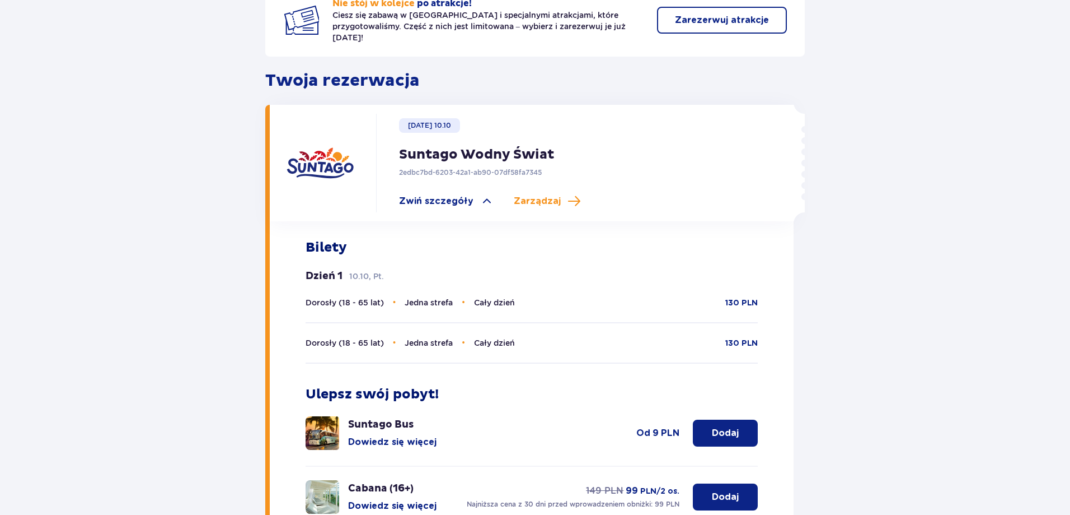
click at [740, 297] on p "130 PLN" at bounding box center [742, 302] width 32 height 11
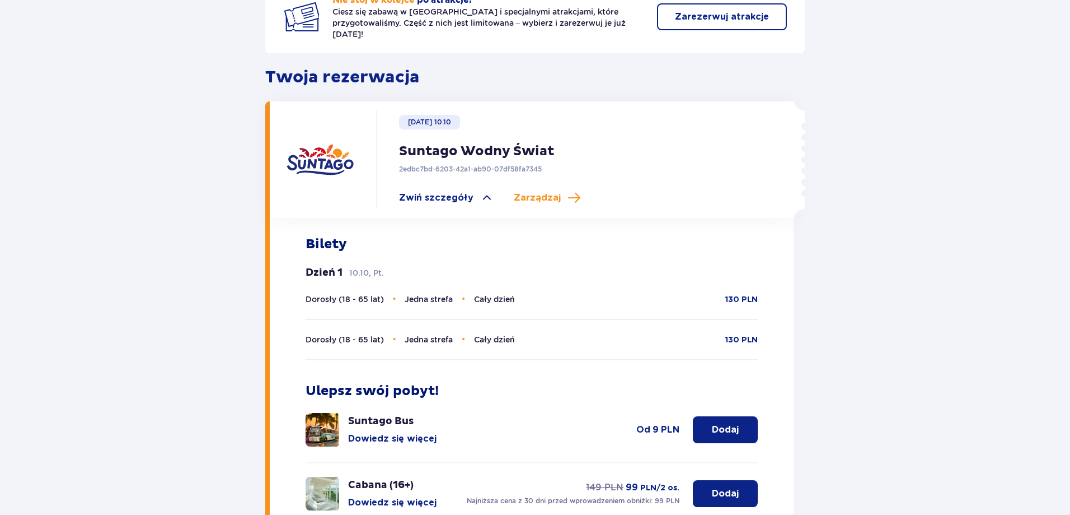
scroll to position [277, 0]
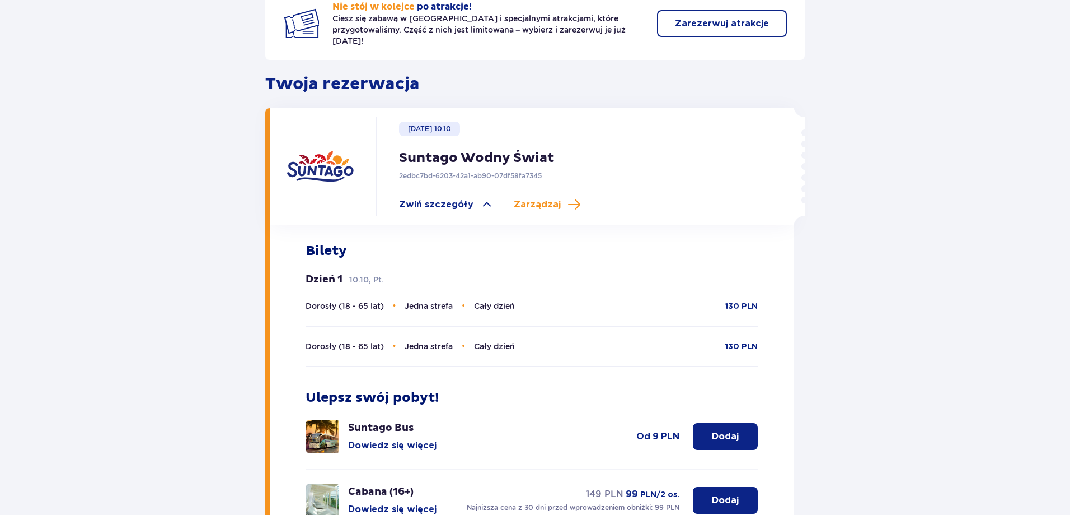
click at [547, 300] on div "Dorosły (18 - 65 lat) • Jedna strefa • Cały dzień 130 PLN" at bounding box center [532, 306] width 453 height 12
click at [499, 301] on span "Cały dzień" at bounding box center [494, 305] width 41 height 9
click at [541, 198] on span "Zarządzaj" at bounding box center [537, 204] width 47 height 12
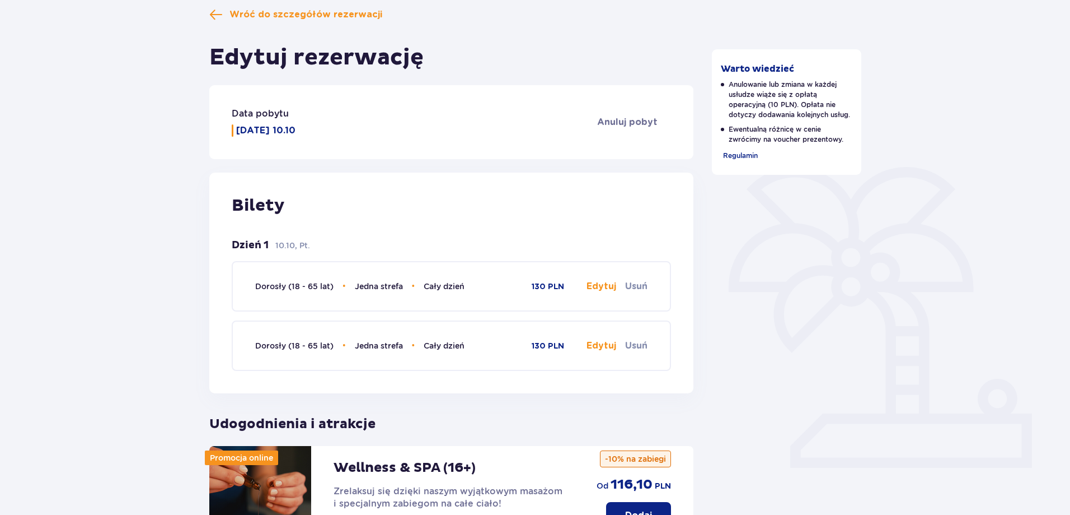
scroll to position [112, 0]
click at [603, 283] on button "Edytuj" at bounding box center [602, 285] width 30 height 12
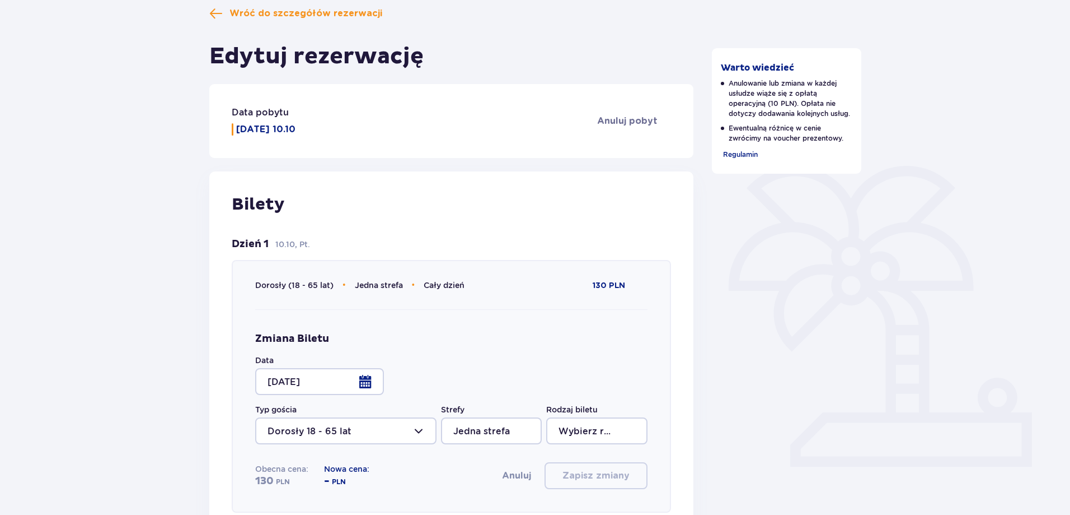
type input "Cały dzień"
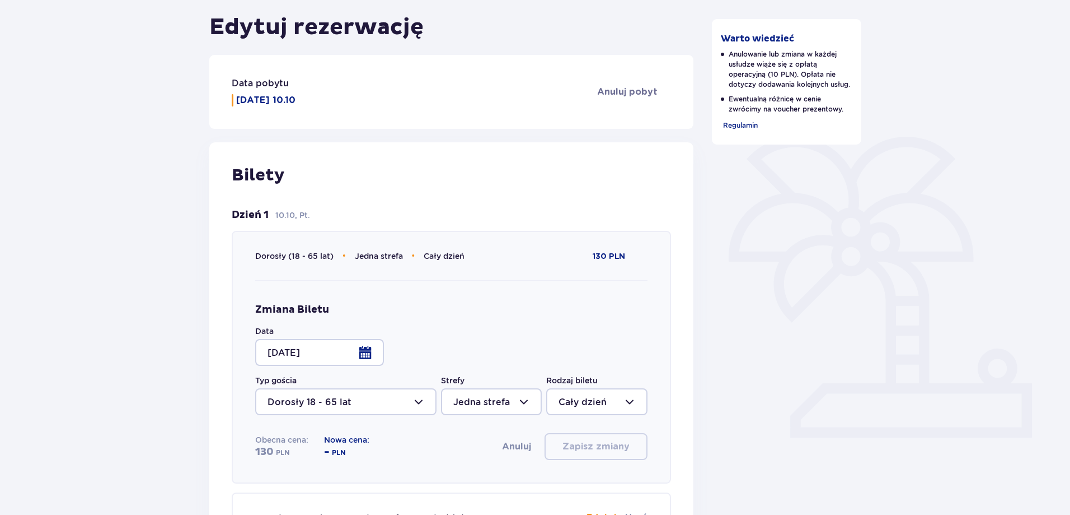
scroll to position [168, 0]
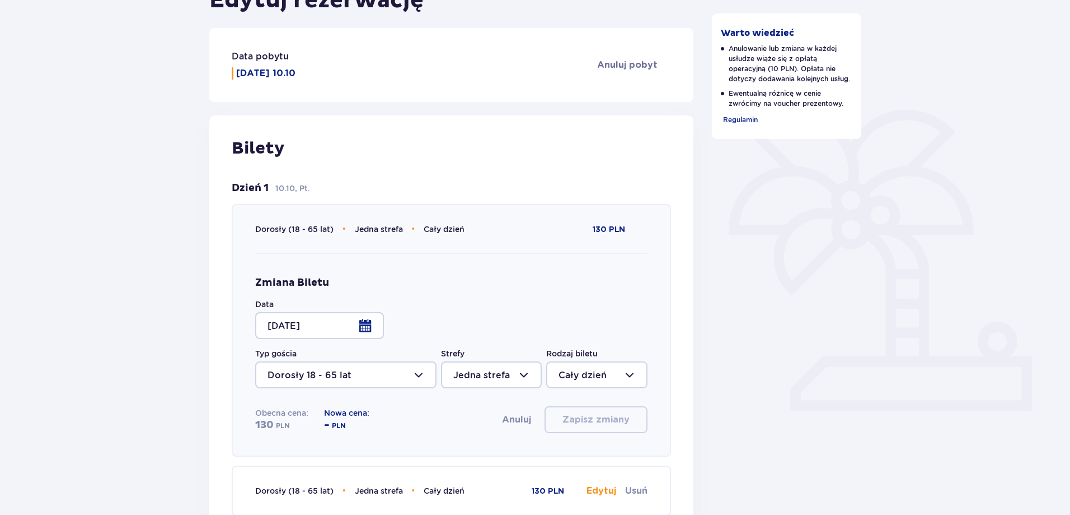
click at [350, 334] on div at bounding box center [319, 325] width 129 height 27
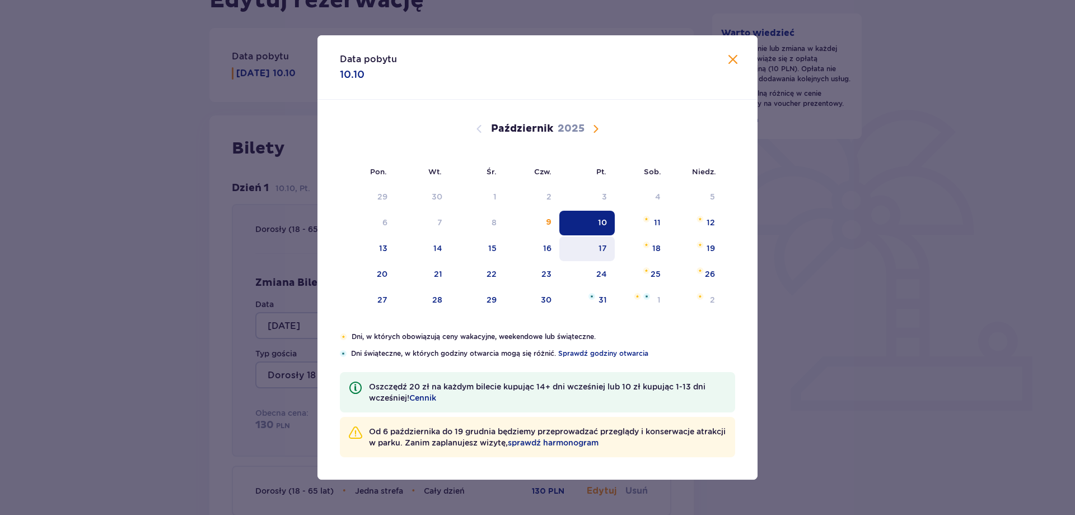
click at [600, 247] on div "17" at bounding box center [603, 247] width 8 height 11
type input "17.10.25"
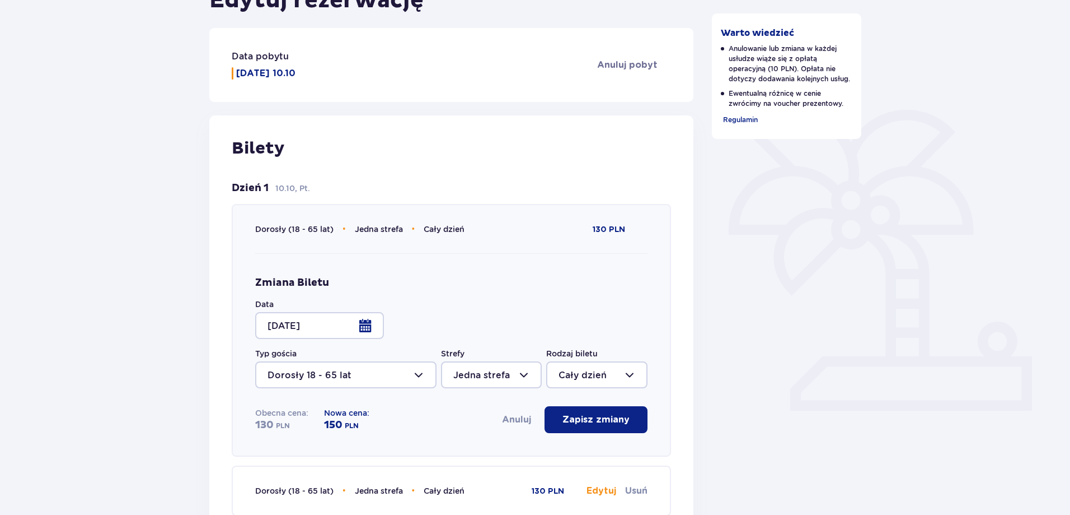
click at [209, 308] on div "Bilety Dzień 1 10.10, Pt. Dorosły (18 - 65 lat) • Jedna strefa • Cały dzień 130…" at bounding box center [451, 326] width 484 height 423
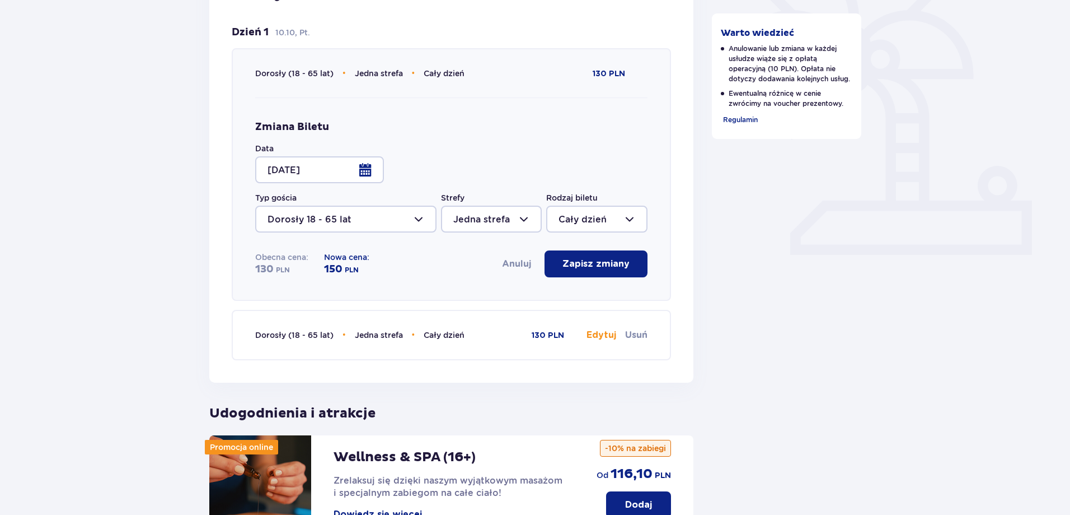
scroll to position [392, 0]
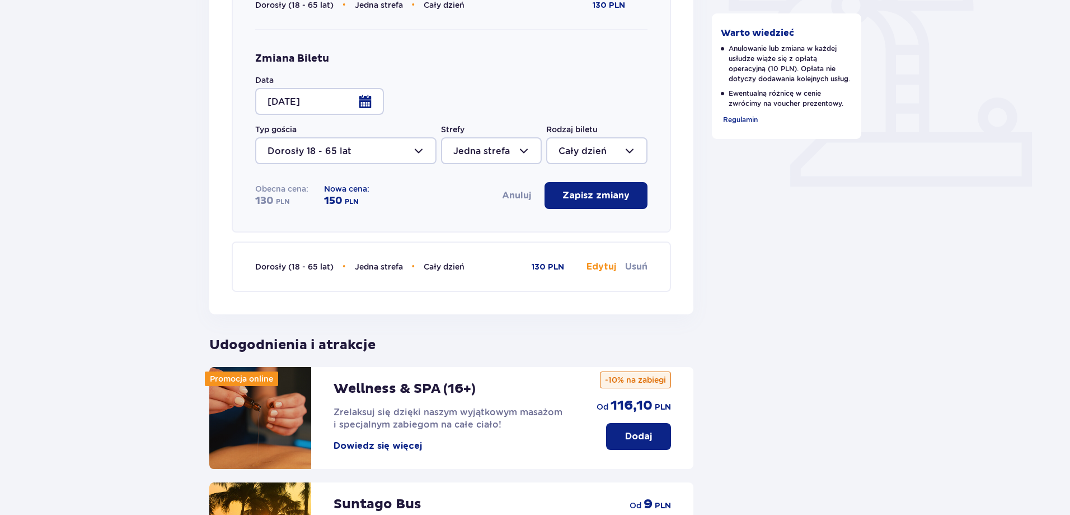
click at [604, 267] on button "Edytuj" at bounding box center [602, 266] width 30 height 12
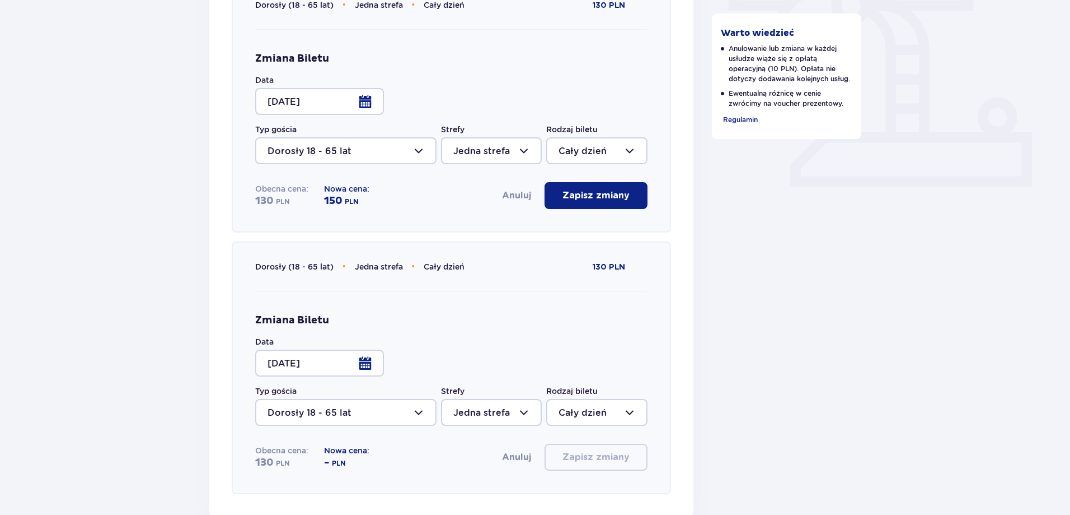
click at [310, 359] on div at bounding box center [319, 362] width 129 height 27
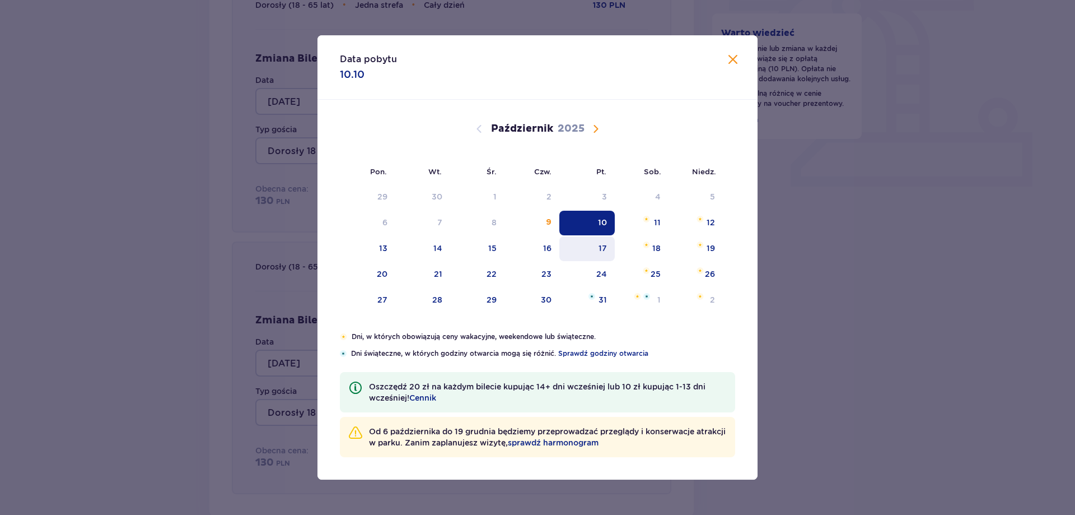
click at [606, 250] on div "17" at bounding box center [603, 247] width 8 height 11
type input "17.10.25"
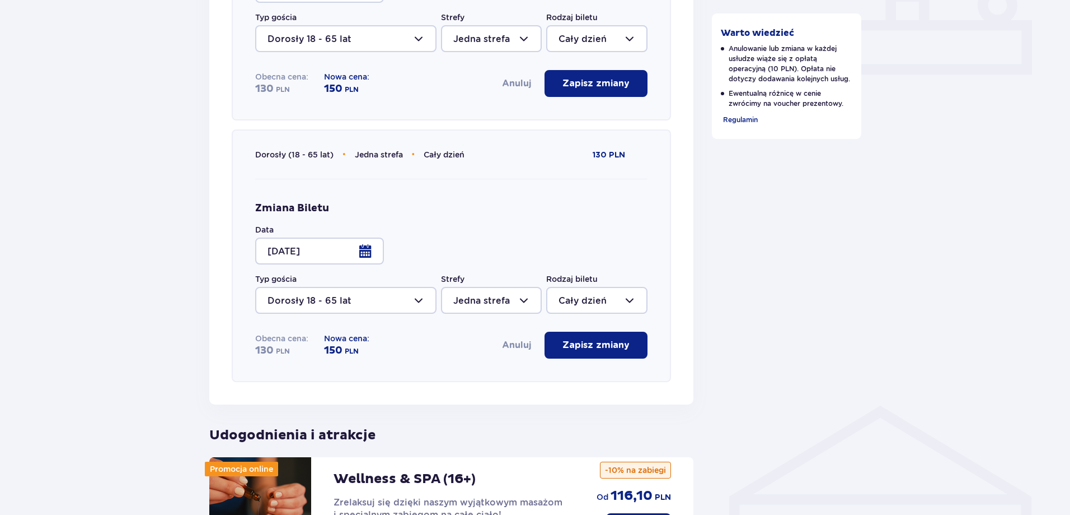
click at [595, 82] on p "Zapisz zmiany" at bounding box center [596, 83] width 67 height 12
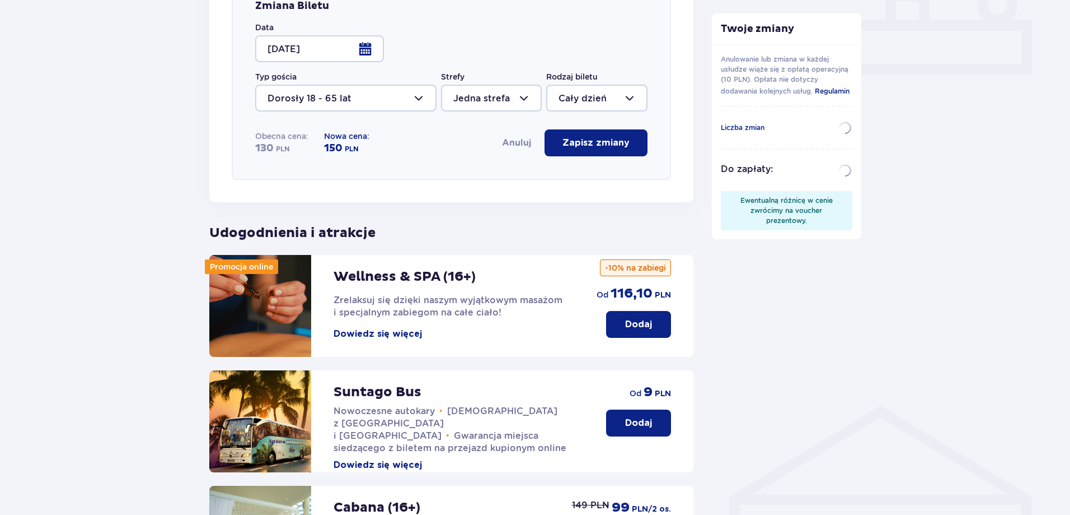
scroll to position [445, 0]
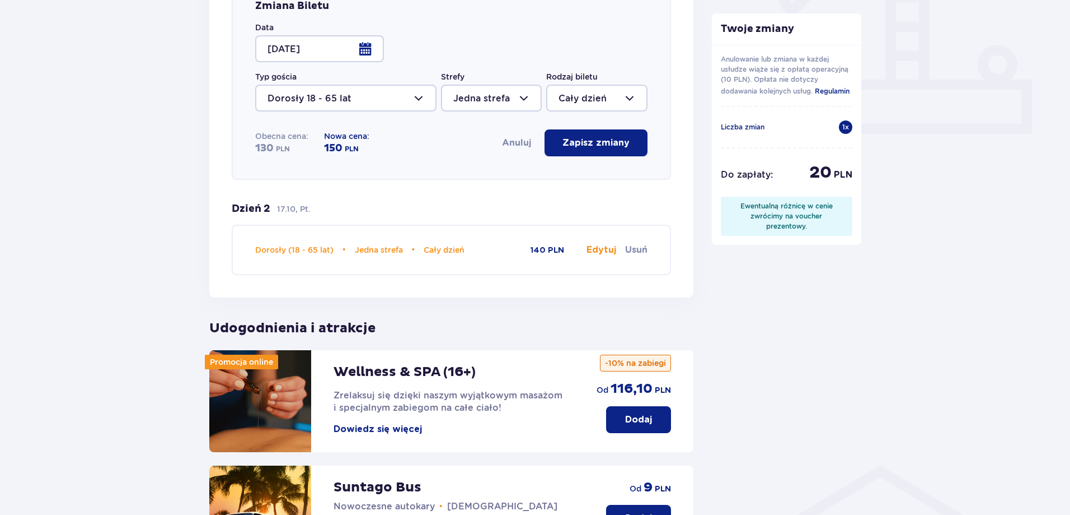
click at [590, 148] on p "Zapisz zmiany" at bounding box center [596, 143] width 67 height 12
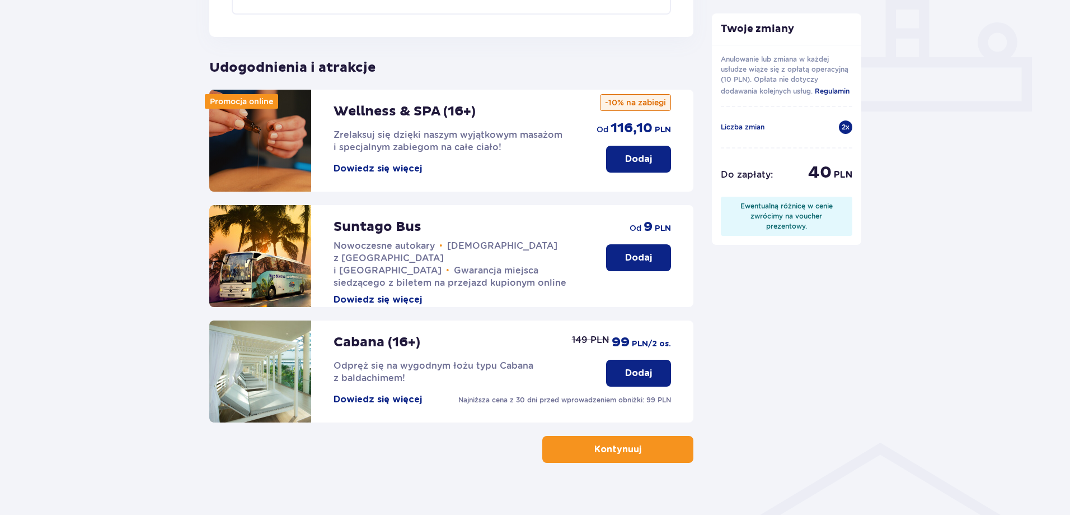
scroll to position [482, 0]
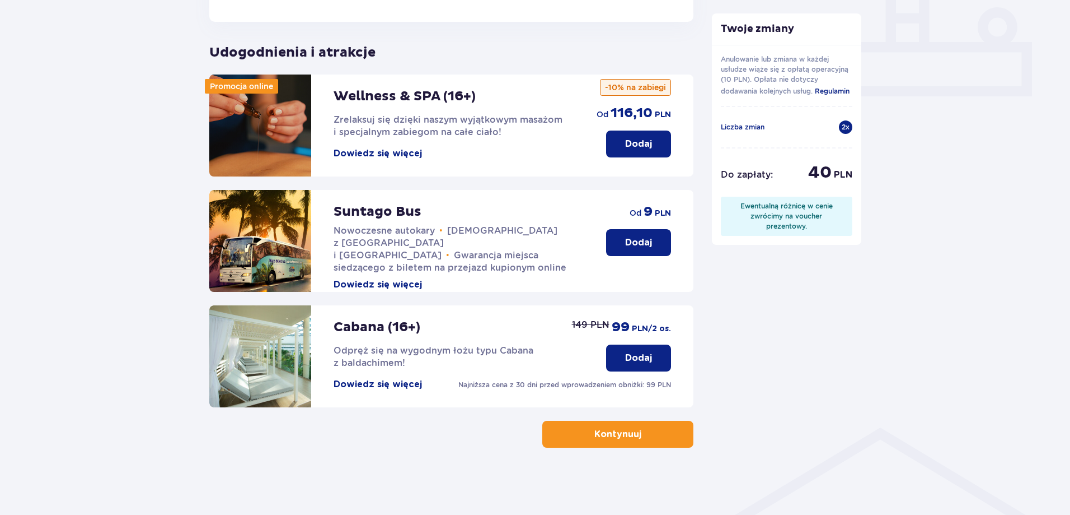
click at [610, 442] on button "Kontynuuj" at bounding box center [618, 433] width 151 height 27
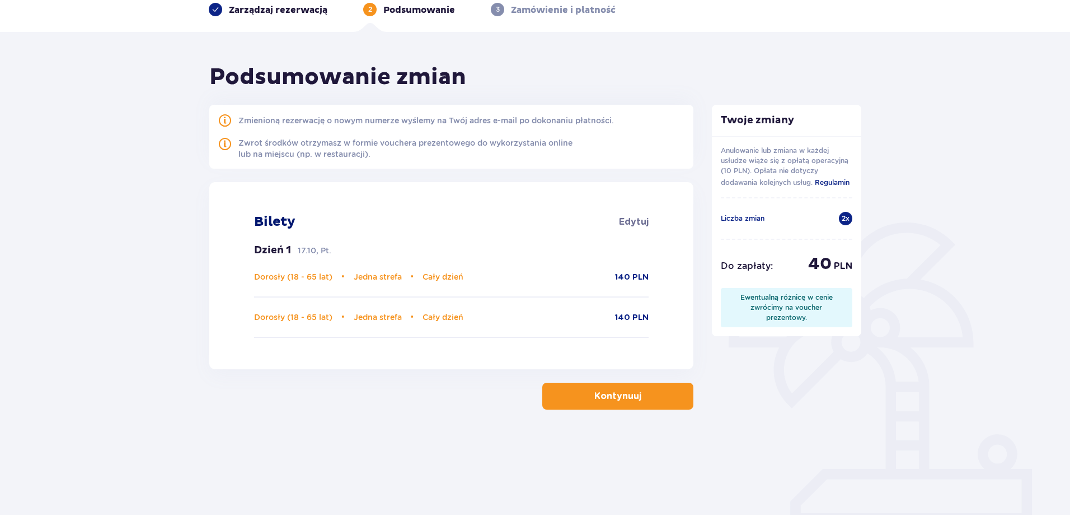
scroll to position [56, 0]
click at [306, 250] on p "17.10, Pt." at bounding box center [315, 249] width 34 height 11
drag, startPoint x: 303, startPoint y: 253, endPoint x: 321, endPoint y: 253, distance: 17.9
click at [321, 253] on p "17.10, Pt." at bounding box center [315, 249] width 34 height 11
drag, startPoint x: 336, startPoint y: 263, endPoint x: 451, endPoint y: 257, distance: 114.9
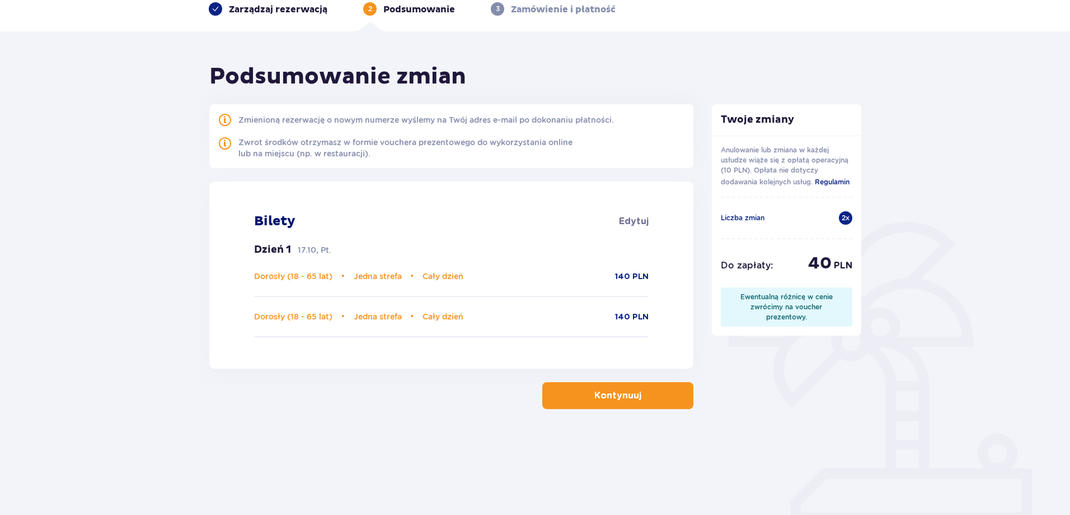
click at [338, 263] on div "Dzień 1 17.10, Pt. Dorosły (18 - 65 lat) • Jedna strefa • Cały dzień 140 PLN Do…" at bounding box center [451, 290] width 395 height 94
click at [844, 216] on div "2 x" at bounding box center [845, 217] width 13 height 13
click at [759, 217] on p "Liczba zmian" at bounding box center [743, 218] width 44 height 10
click at [630, 397] on p "Kontynuuj" at bounding box center [618, 395] width 47 height 12
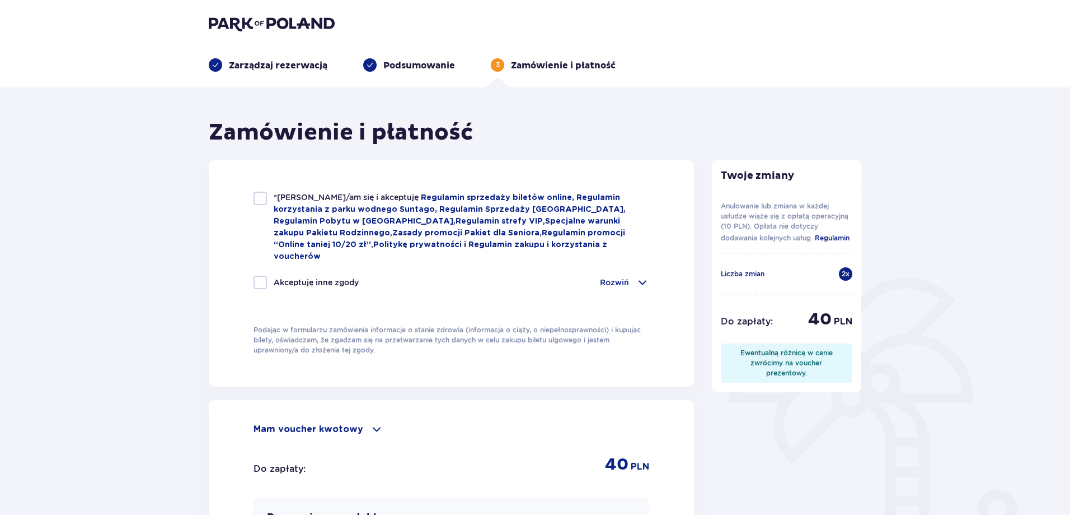
click at [269, 195] on div "*Zapoznałem/am się i akceptuję Regulamin sprzedaży biletów online, Regulamin ko…" at bounding box center [452, 226] width 396 height 71
checkbox input "true"
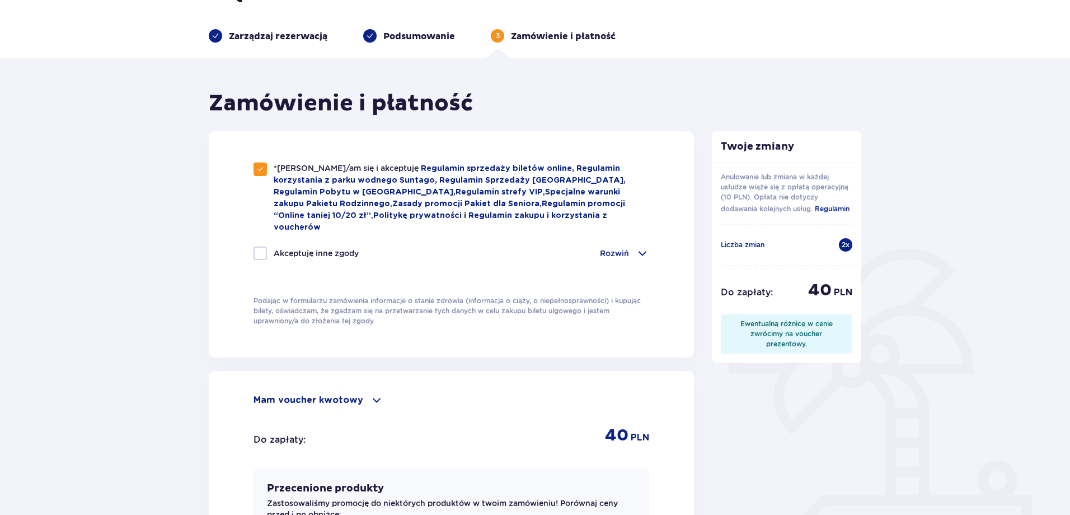
scroll to position [56, 0]
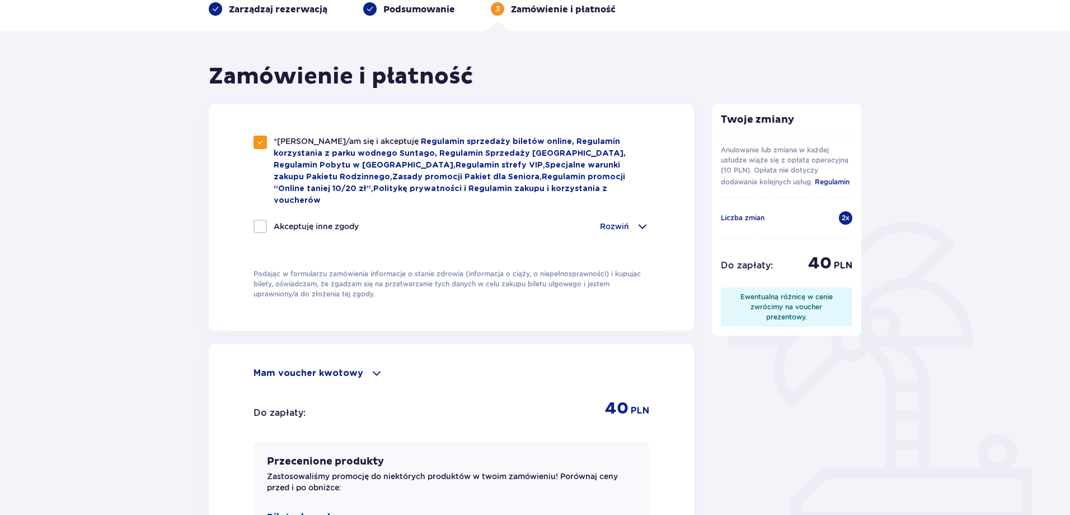
click at [265, 219] on div at bounding box center [260, 225] width 13 height 13
checkbox input "true"
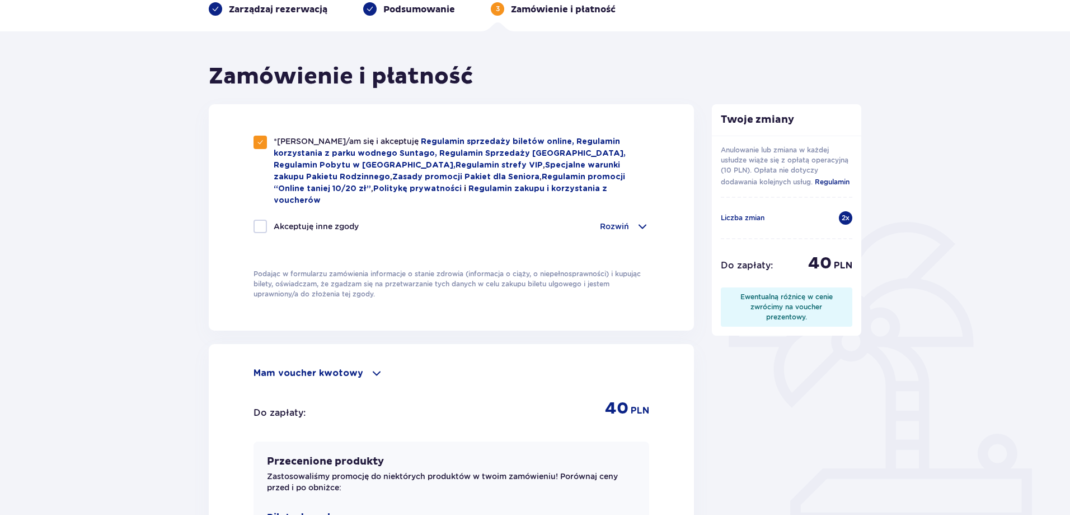
checkbox input "true"
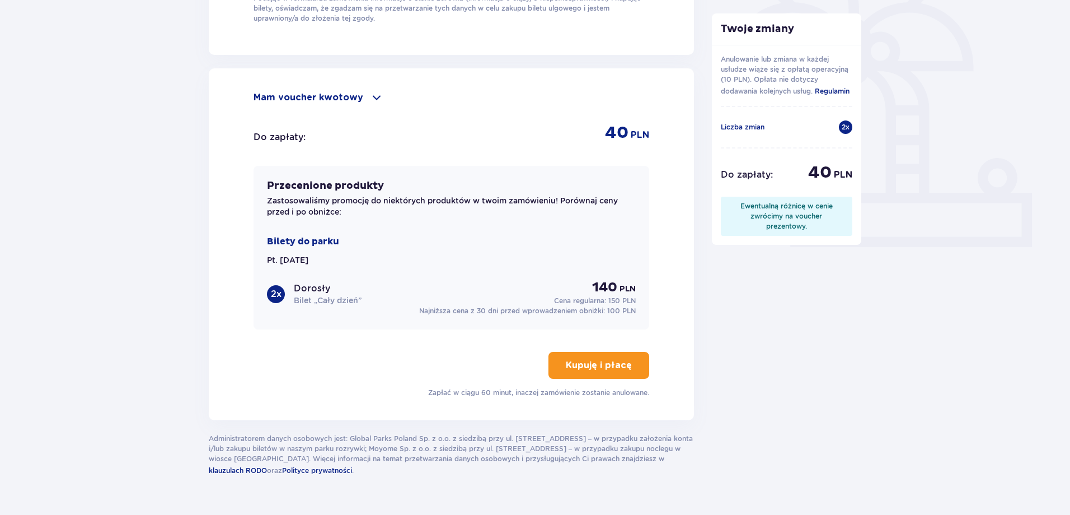
scroll to position [336, 0]
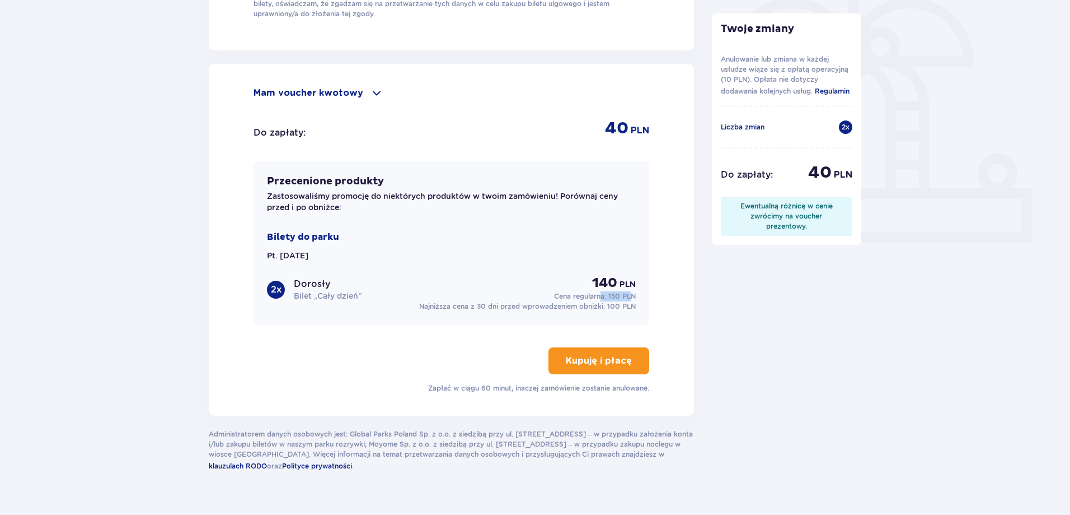
drag, startPoint x: 611, startPoint y: 282, endPoint x: 632, endPoint y: 282, distance: 20.2
click at [632, 291] on p "Cena regularna: 150 PLN" at bounding box center [595, 296] width 82 height 10
click at [635, 302] on span "100 PLN" at bounding box center [621, 306] width 29 height 8
drag, startPoint x: 479, startPoint y: 291, endPoint x: 574, endPoint y: 295, distance: 95.8
click at [535, 301] on p "Najniższa cena z 30 dni przed wprowadzeniem obniżki: 100 PLN" at bounding box center [527, 306] width 217 height 10
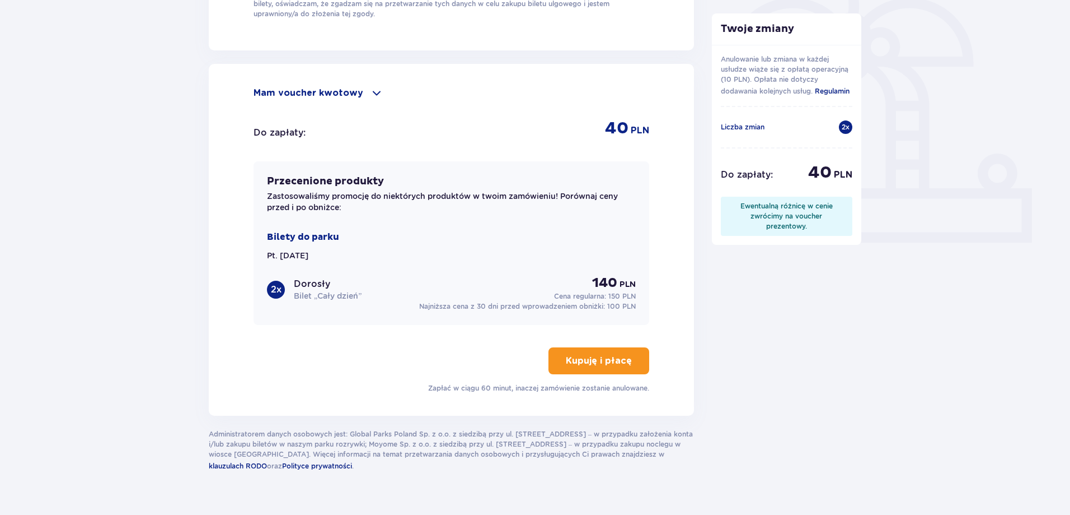
click at [594, 301] on p "Najniższa cena z 30 dni przed wprowadzeniem obniżki: 100 PLN" at bounding box center [527, 306] width 217 height 10
click at [605, 274] on span "140" at bounding box center [604, 282] width 25 height 17
click at [599, 347] on button "Kupuję i płacę" at bounding box center [599, 360] width 101 height 27
